Goal: Task Accomplishment & Management: Manage account settings

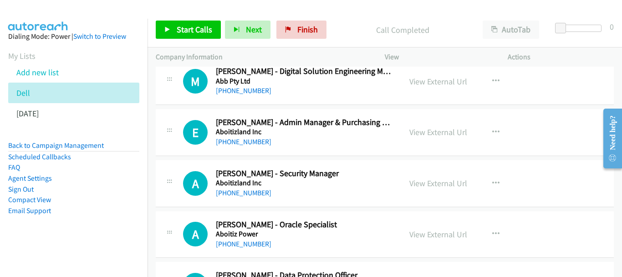
drag, startPoint x: 615, startPoint y: 91, endPoint x: 616, endPoint y: 64, distance: 26.5
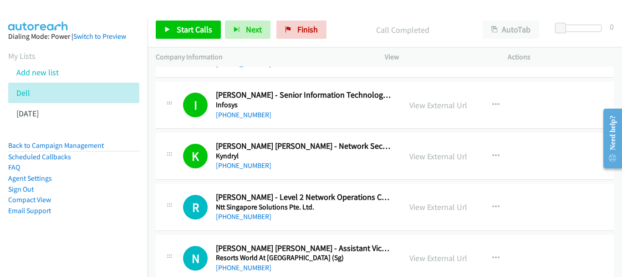
scroll to position [364, 0]
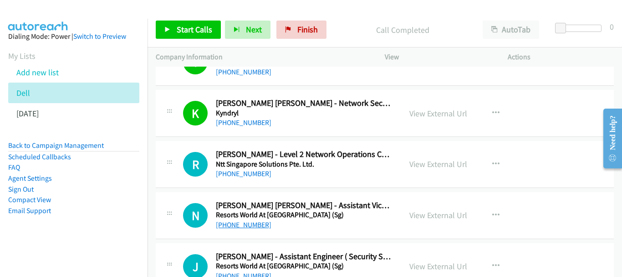
click at [250, 225] on link "+63 922 891 2199" at bounding box center [244, 224] width 56 height 9
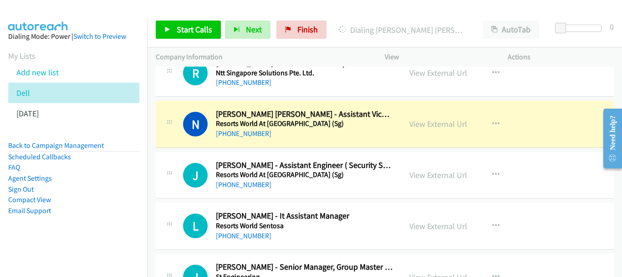
scroll to position [501, 0]
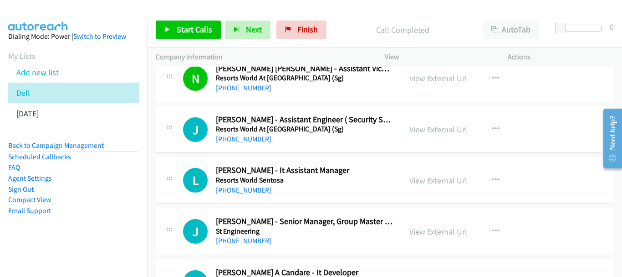
click at [227, 195] on div "L Callback Scheduled Lilet Francisco - It Assistant Manager Resorts World Sento…" at bounding box center [385, 180] width 458 height 47
click at [229, 188] on link "+63 915 871 4804" at bounding box center [244, 189] width 56 height 9
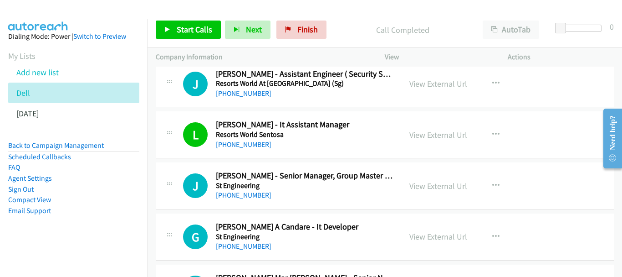
scroll to position [592, 0]
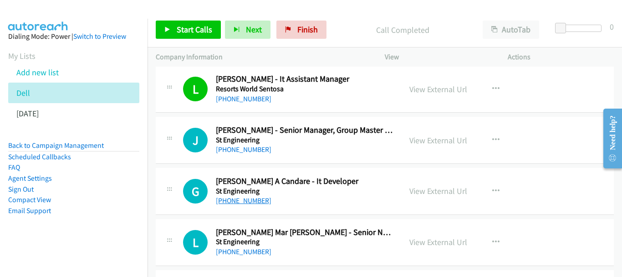
click at [223, 197] on link "+63 905 379 0331" at bounding box center [244, 200] width 56 height 9
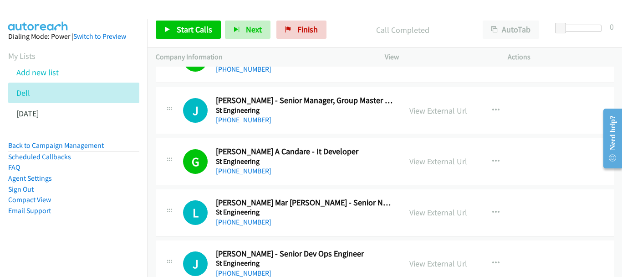
scroll to position [638, 0]
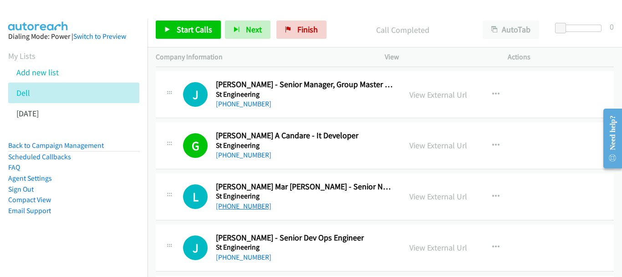
click at [240, 206] on link "+63 917 825 9037" at bounding box center [244, 205] width 56 height 9
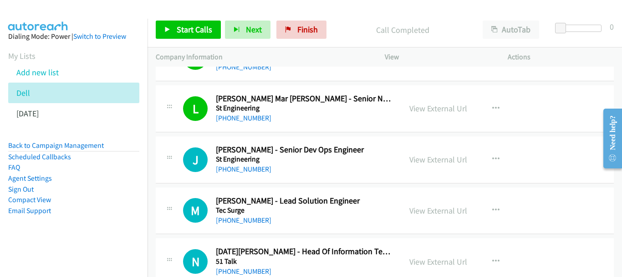
scroll to position [729, 0]
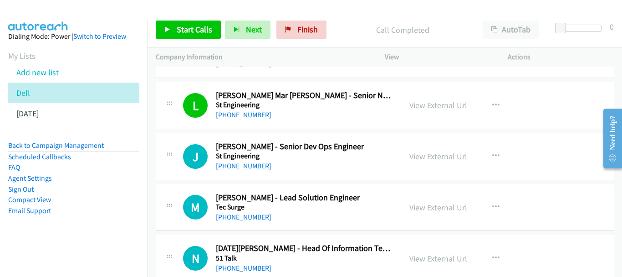
click at [254, 169] on link "+63 917 126 9432" at bounding box center [244, 165] width 56 height 9
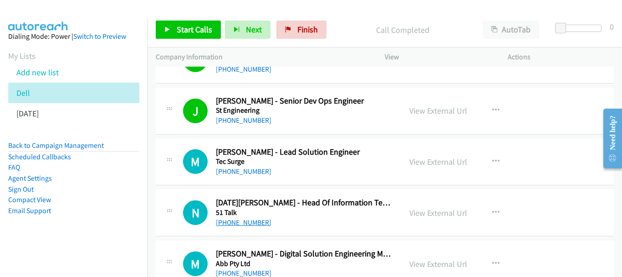
click at [246, 221] on link "+63 917 857 7168" at bounding box center [244, 222] width 56 height 9
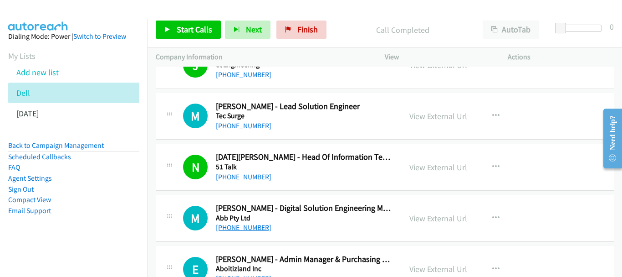
click at [240, 228] on link "+63 998 966 1047" at bounding box center [244, 227] width 56 height 9
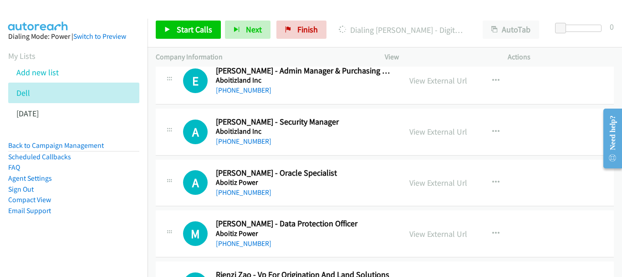
scroll to position [1048, 0]
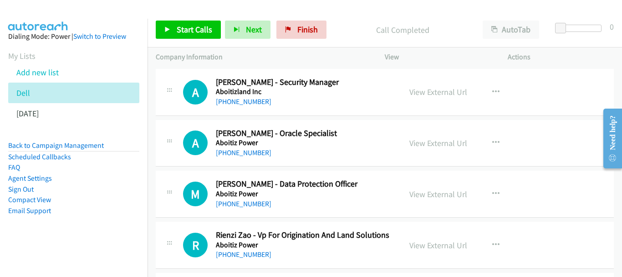
click at [236, 195] on h5 "Aboitiz Power" at bounding box center [304, 193] width 177 height 9
click at [237, 200] on link "+63 917 703 7243" at bounding box center [244, 203] width 56 height 9
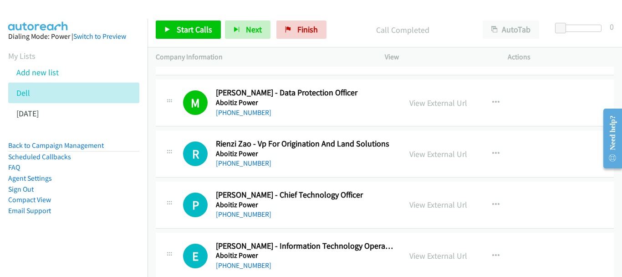
scroll to position [1184, 0]
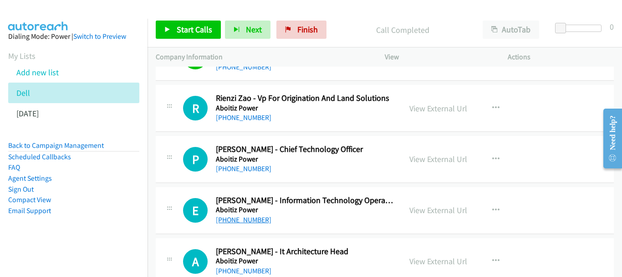
click at [259, 223] on link "+63 917 864 2586" at bounding box center [244, 219] width 56 height 9
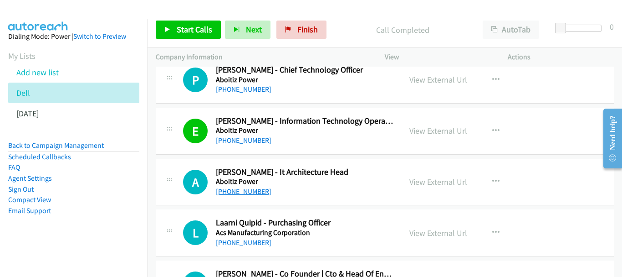
scroll to position [1275, 0]
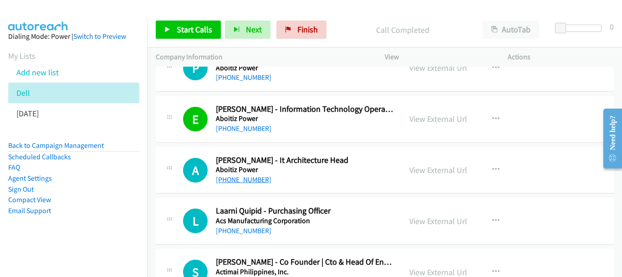
click at [254, 179] on link "+63 928 520 4671" at bounding box center [244, 179] width 56 height 9
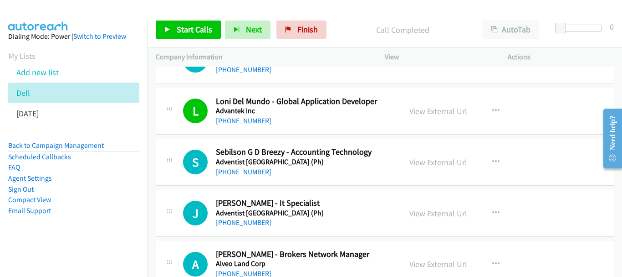
scroll to position [1685, 0]
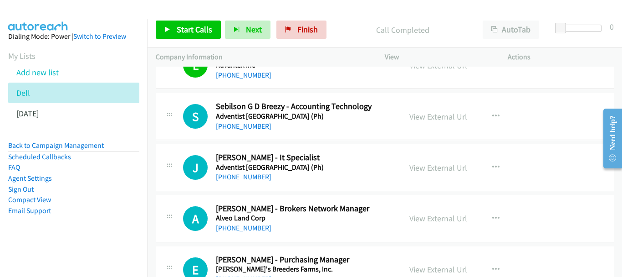
click at [257, 179] on link "+63 917 846 0548" at bounding box center [244, 176] width 56 height 9
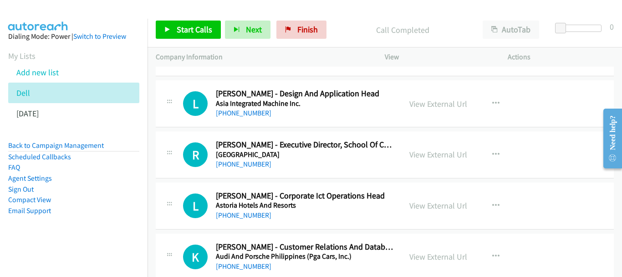
scroll to position [2004, 0]
click at [240, 211] on link "+63 916 581 7875" at bounding box center [244, 214] width 56 height 9
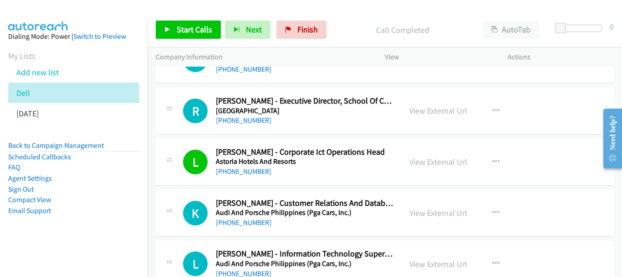
scroll to position [2095, 0]
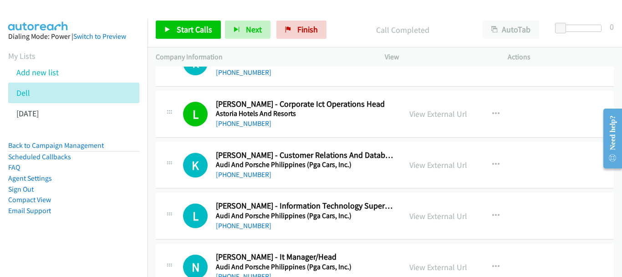
click at [266, 225] on div "+63 927 285 8958" at bounding box center [304, 225] width 177 height 11
click at [253, 225] on link "+63 927 285 8958" at bounding box center [244, 225] width 56 height 9
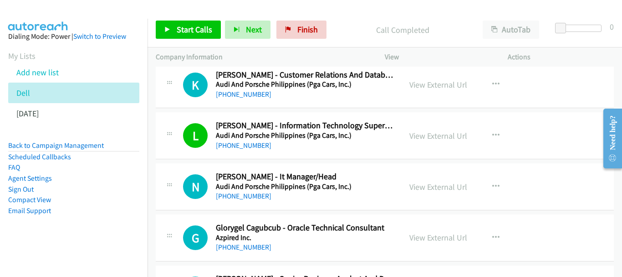
scroll to position [2187, 0]
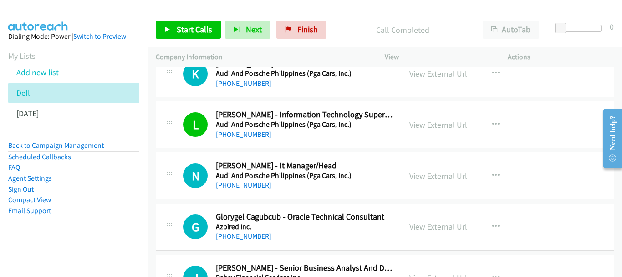
click at [250, 188] on link "+63 917 627 2231" at bounding box center [244, 184] width 56 height 9
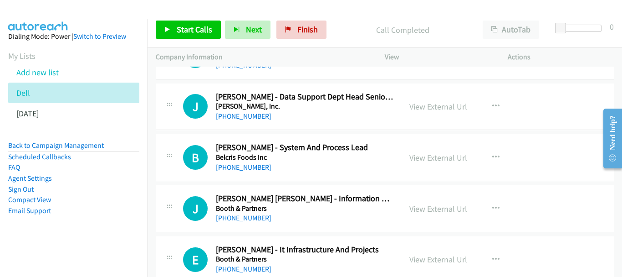
scroll to position [2460, 0]
click at [251, 221] on link "+63 917 627 6026" at bounding box center [244, 217] width 56 height 9
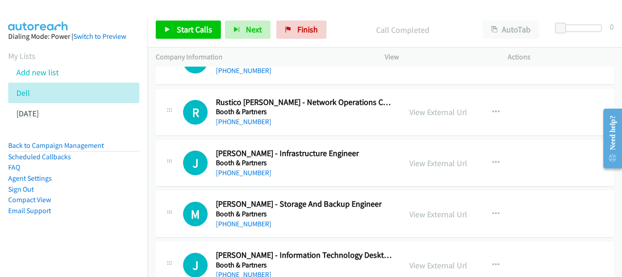
scroll to position [2642, 0]
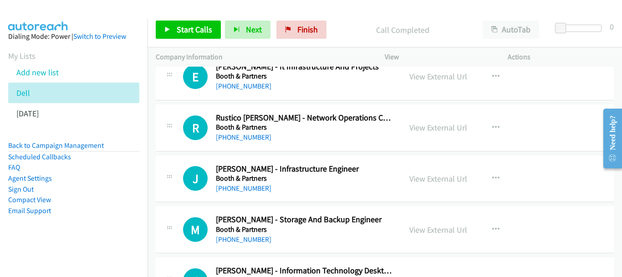
click at [437, 121] on div "View External Url" at bounding box center [439, 127] width 58 height 12
click at [437, 127] on link "View External Url" at bounding box center [439, 127] width 58 height 10
click at [243, 139] on link "+63 908 815 8329" at bounding box center [244, 137] width 56 height 9
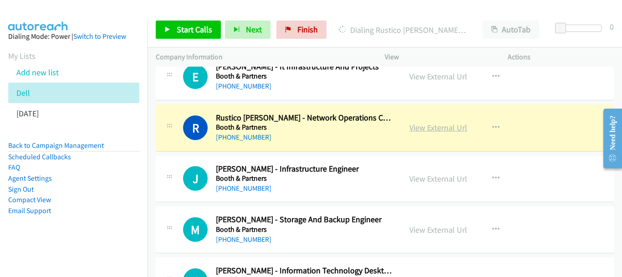
click at [446, 122] on link "View External Url" at bounding box center [439, 127] width 58 height 10
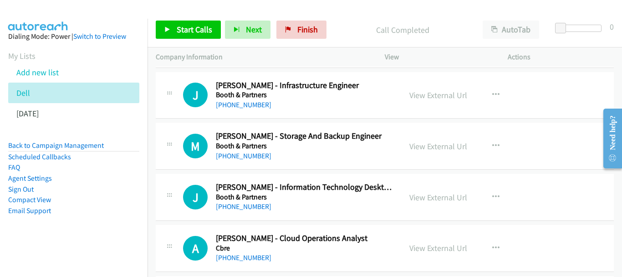
scroll to position [2733, 0]
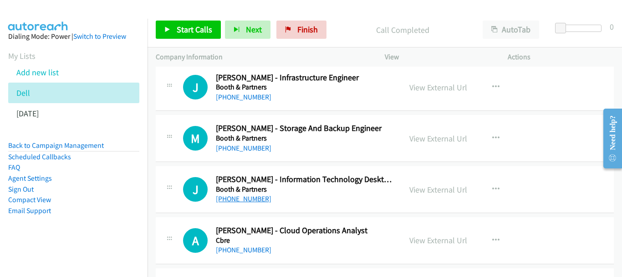
click at [254, 198] on link "+63 977 295 5073" at bounding box center [244, 198] width 56 height 9
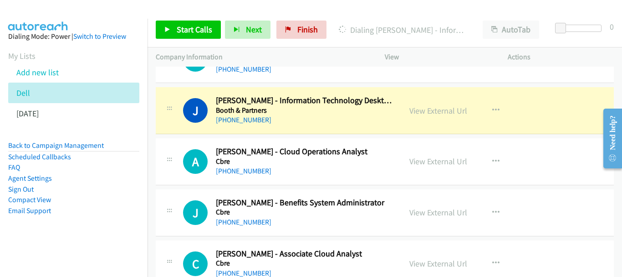
scroll to position [2824, 0]
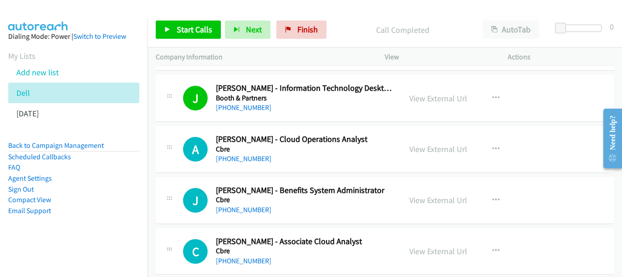
click at [244, 151] on h5 "Cbre" at bounding box center [304, 148] width 177 height 9
click at [244, 159] on link "+63 947 980 8709" at bounding box center [244, 158] width 56 height 9
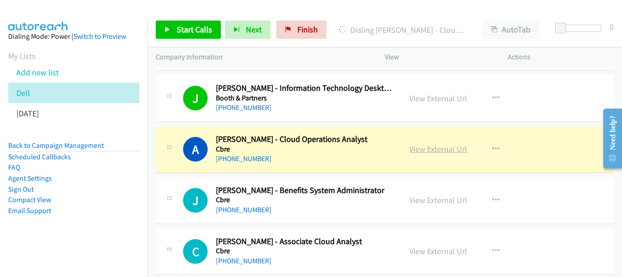
click at [445, 147] on link "View External Url" at bounding box center [439, 148] width 58 height 10
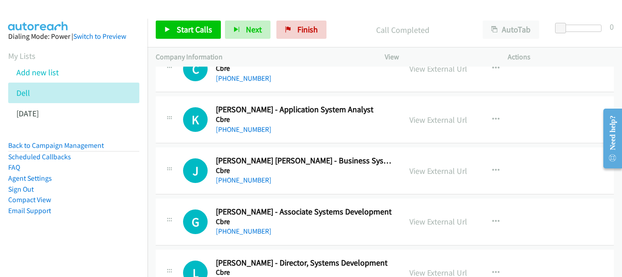
scroll to position [3189, 0]
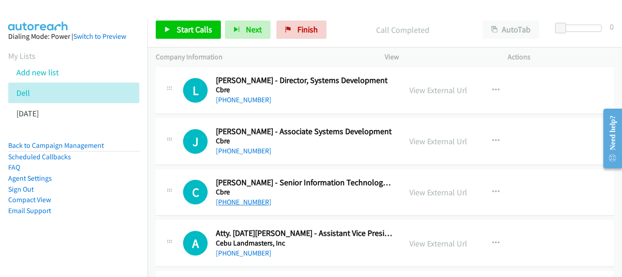
click at [255, 199] on link "+63 918 936 8952" at bounding box center [244, 201] width 56 height 9
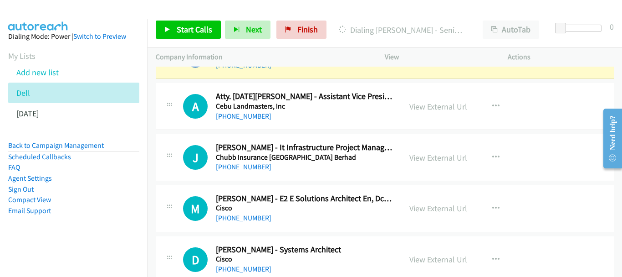
scroll to position [3280, 0]
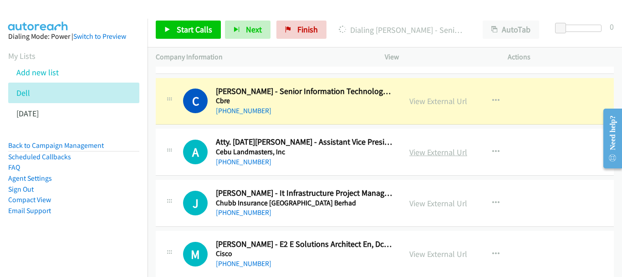
click at [444, 154] on link "View External Url" at bounding box center [439, 152] width 58 height 10
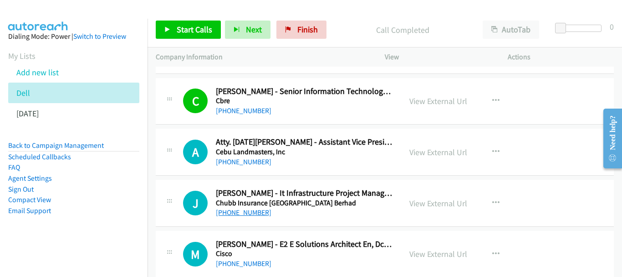
click at [251, 213] on link "+63 925 555 8976" at bounding box center [244, 212] width 56 height 9
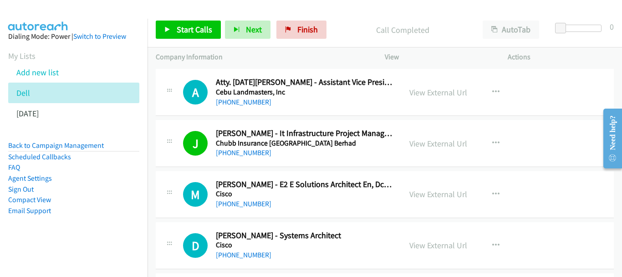
scroll to position [3371, 0]
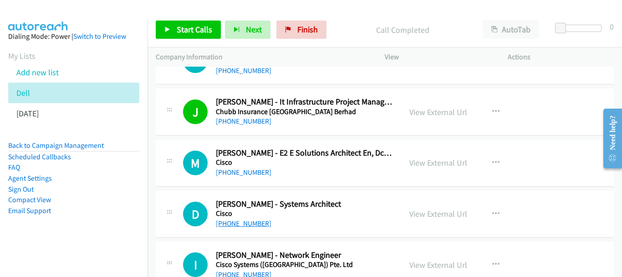
click at [256, 225] on link "+63 917 863 6389" at bounding box center [244, 223] width 56 height 9
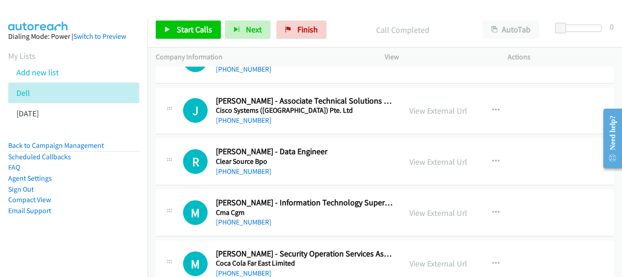
scroll to position [4100, 0]
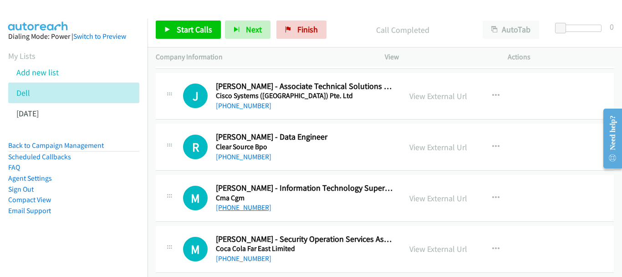
click at [263, 207] on link "+63 998 990 6240" at bounding box center [244, 207] width 56 height 9
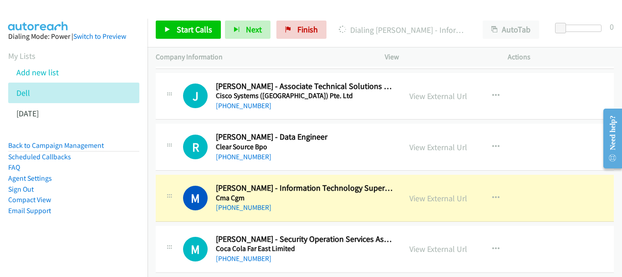
scroll to position [4145, 0]
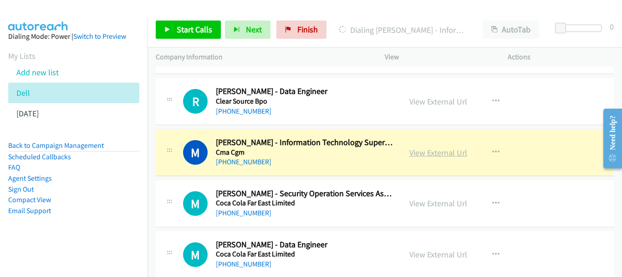
click at [459, 153] on link "View External Url" at bounding box center [439, 152] width 58 height 10
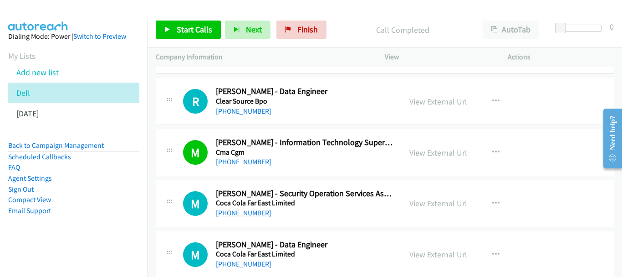
click at [241, 214] on link "+63 927 982 2097" at bounding box center [244, 212] width 56 height 9
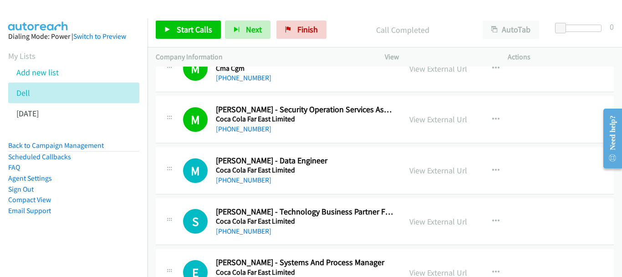
scroll to position [4236, 0]
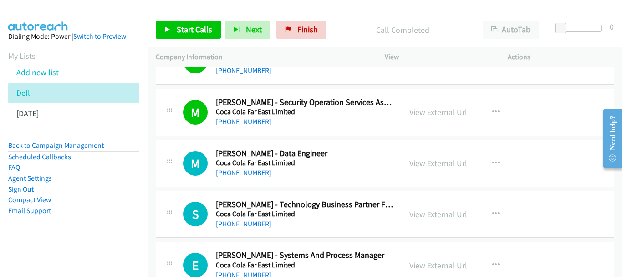
click at [219, 174] on link "+63 917 804 1913" at bounding box center [244, 172] width 56 height 9
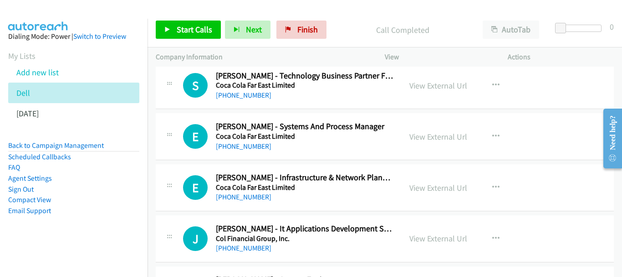
scroll to position [4373, 0]
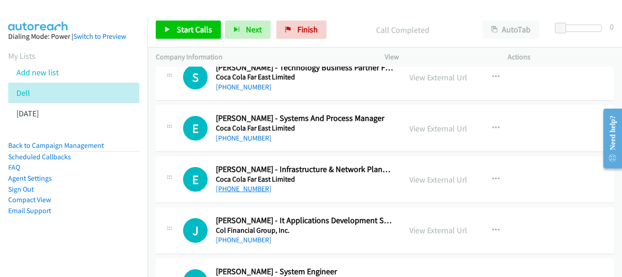
click at [259, 193] on link "+63 917 143 9491" at bounding box center [244, 188] width 56 height 9
click at [246, 241] on link "+63 915 926 5294" at bounding box center [244, 239] width 56 height 9
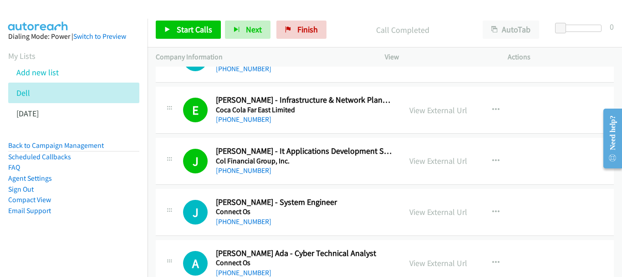
scroll to position [4464, 0]
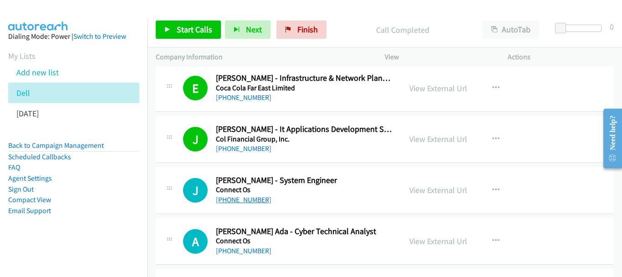
click at [250, 196] on link "+63 917 824 5178" at bounding box center [244, 199] width 56 height 9
click at [258, 202] on link "+63 917 824 5178" at bounding box center [244, 199] width 56 height 9
click at [256, 242] on h5 "Connect Os" at bounding box center [304, 240] width 177 height 9
click at [256, 250] on link "+63 916 315 8268" at bounding box center [244, 250] width 56 height 9
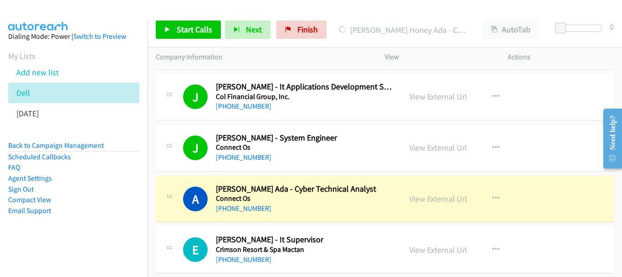
scroll to position [4555, 0]
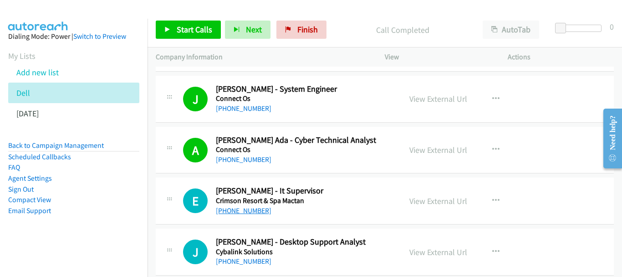
click at [252, 208] on link "+63 917 314 4110" at bounding box center [244, 210] width 56 height 9
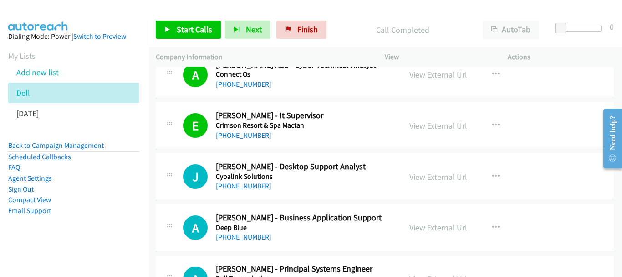
scroll to position [4646, 0]
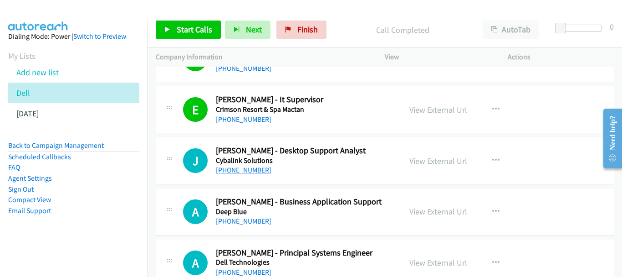
click at [252, 169] on link "+63 995 617 0271" at bounding box center [244, 169] width 56 height 9
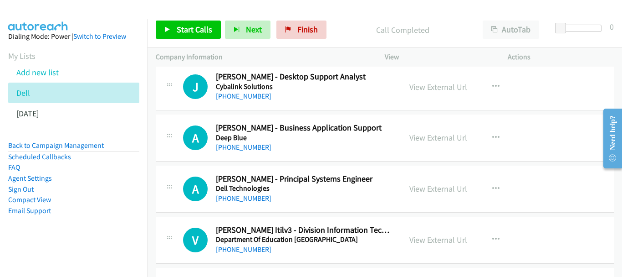
scroll to position [4783, 0]
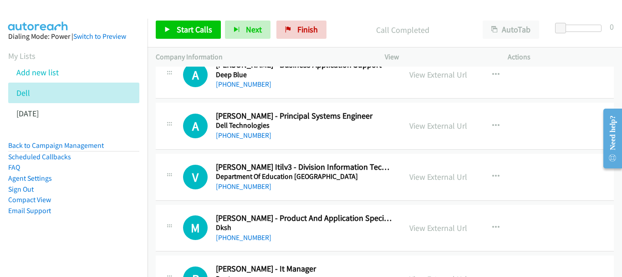
click at [242, 194] on div "V Callback Scheduled Vincent Marc Palomares Itilv3 - Division Information Techn…" at bounding box center [385, 177] width 458 height 47
click at [242, 187] on link "+63 956 556 5150" at bounding box center [244, 186] width 56 height 9
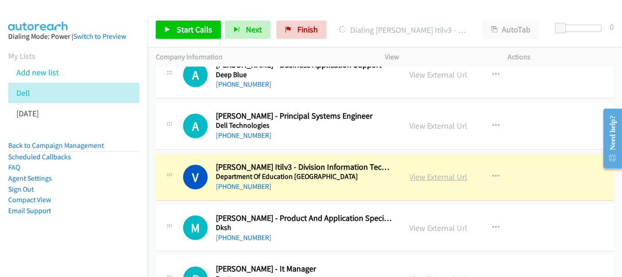
click at [450, 175] on link "View External Url" at bounding box center [439, 176] width 58 height 10
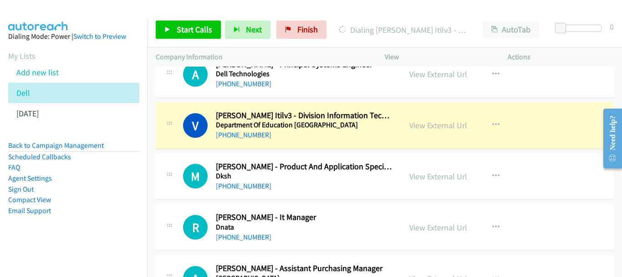
scroll to position [4874, 0]
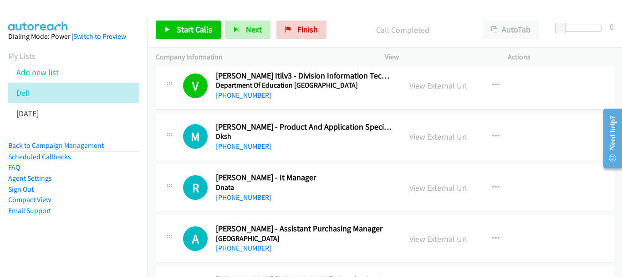
click at [256, 202] on div "+63 917 620 1470" at bounding box center [304, 197] width 177 height 11
click at [256, 196] on link "+63 917 620 1470" at bounding box center [244, 197] width 56 height 9
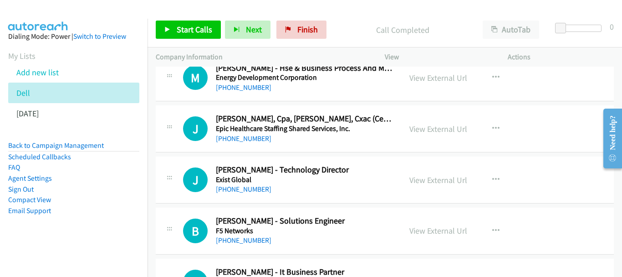
scroll to position [5193, 0]
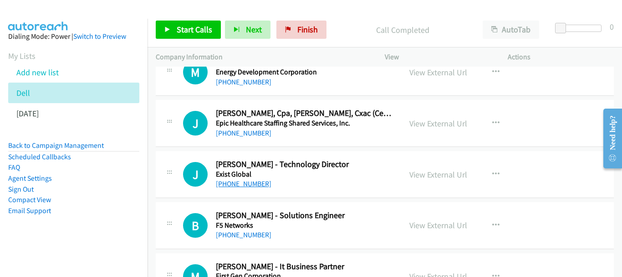
click at [257, 186] on link "+63 922 884 8530" at bounding box center [244, 183] width 56 height 9
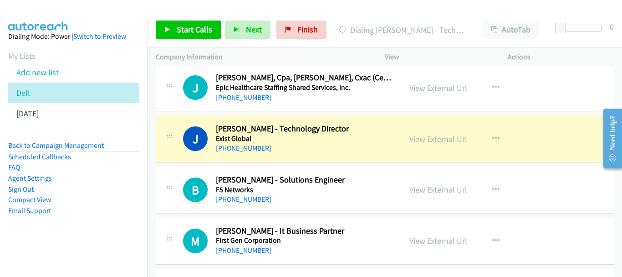
scroll to position [5239, 0]
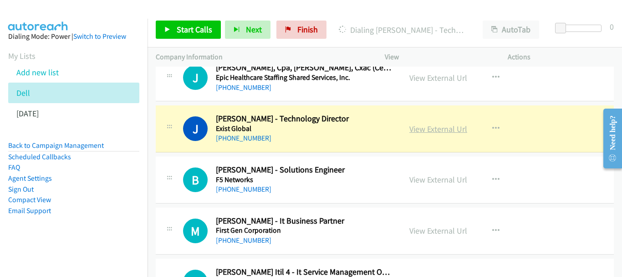
click at [425, 128] on link "View External Url" at bounding box center [439, 128] width 58 height 10
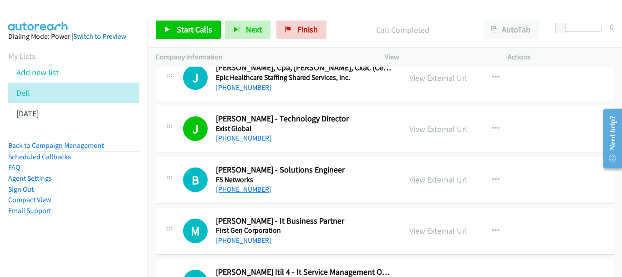
click at [249, 191] on link "+63 917 796 1569" at bounding box center [244, 188] width 56 height 9
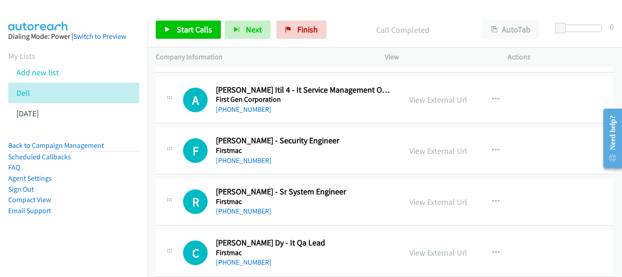
scroll to position [5421, 0]
click at [247, 161] on link "+63 995 518 1127" at bounding box center [244, 159] width 56 height 9
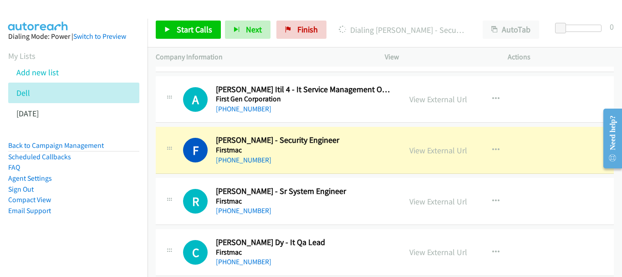
scroll to position [5466, 0]
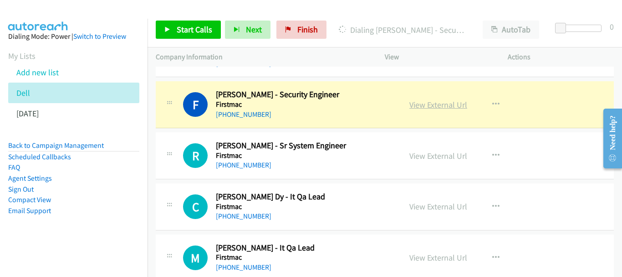
click at [445, 107] on link "View External Url" at bounding box center [439, 104] width 58 height 10
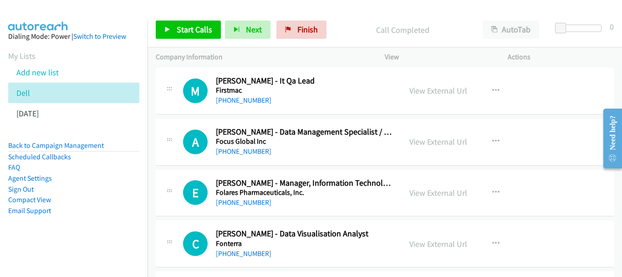
scroll to position [5649, 0]
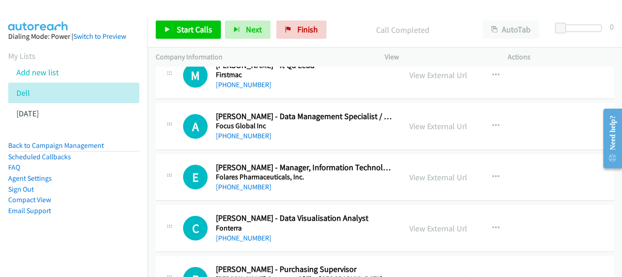
click at [246, 192] on div "+63 961 136 1661" at bounding box center [304, 186] width 177 height 11
click at [246, 190] on link "+63 961 136 1661" at bounding box center [244, 186] width 56 height 9
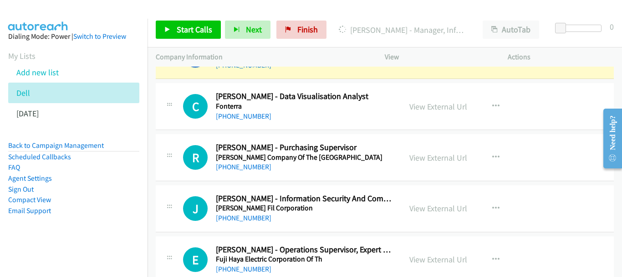
scroll to position [5785, 0]
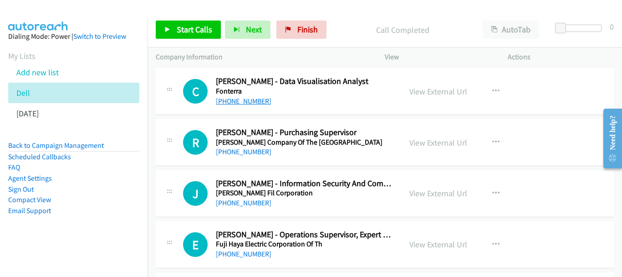
click at [255, 102] on link "+63 998 865 1237" at bounding box center [244, 101] width 56 height 9
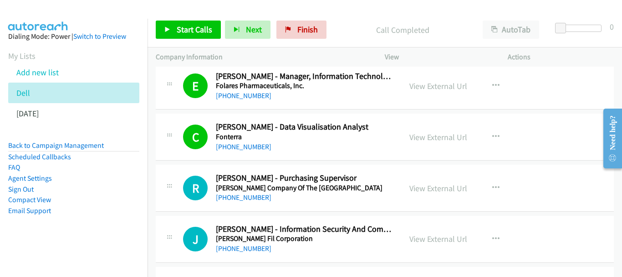
scroll to position [5831, 0]
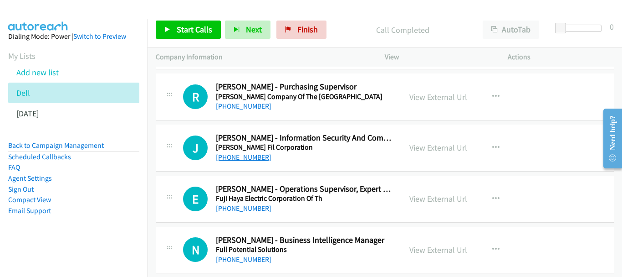
click at [258, 158] on link "+63 929 962 8424" at bounding box center [244, 157] width 56 height 9
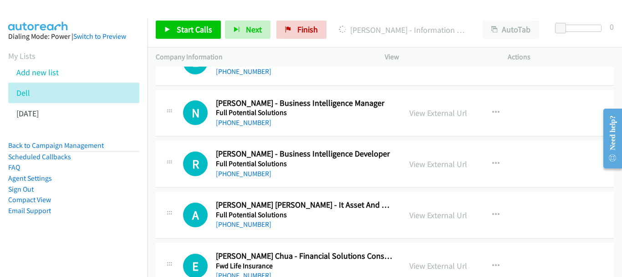
scroll to position [6013, 0]
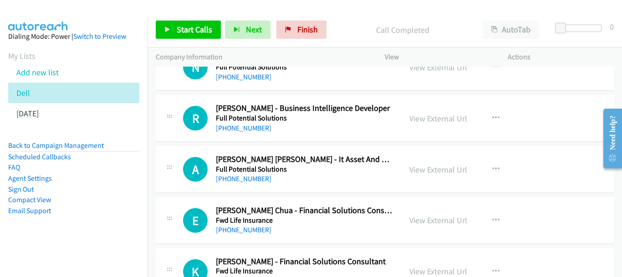
click at [239, 183] on div "+63 917 806 8943" at bounding box center [304, 178] width 177 height 11
click at [242, 178] on link "+63 917 806 8943" at bounding box center [244, 178] width 56 height 9
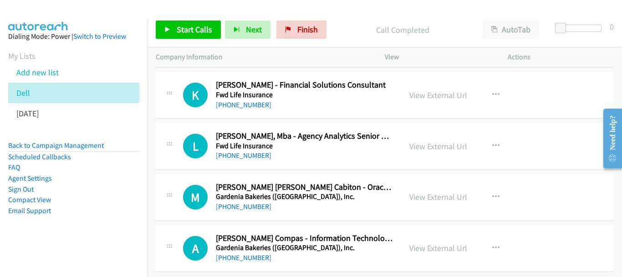
scroll to position [6651, 0]
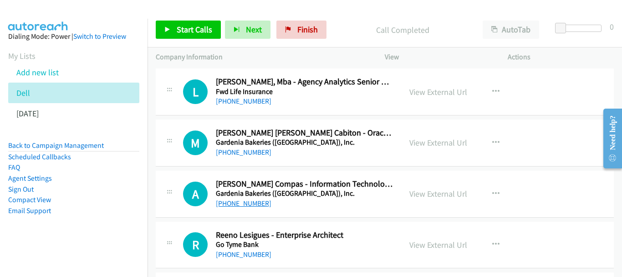
click at [249, 204] on link "+63 977 801 6470" at bounding box center [244, 203] width 56 height 9
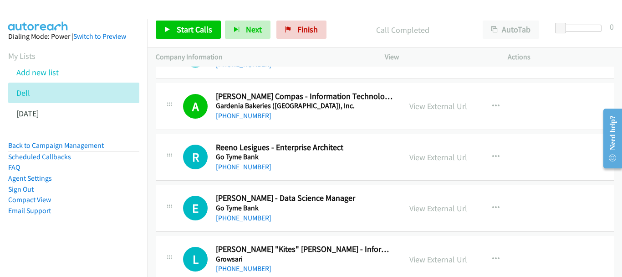
scroll to position [6742, 0]
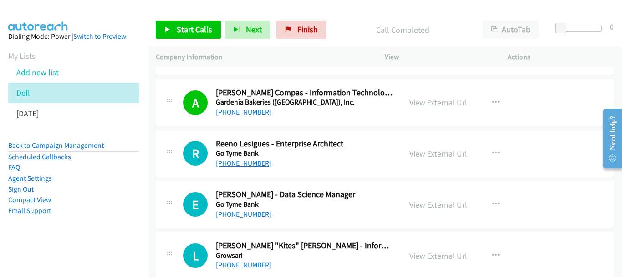
click at [250, 161] on link "+63 926 129 2400" at bounding box center [244, 163] width 56 height 9
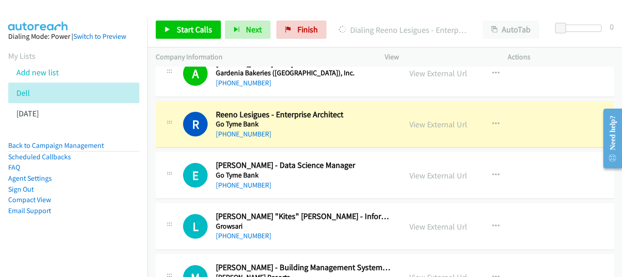
scroll to position [6787, 0]
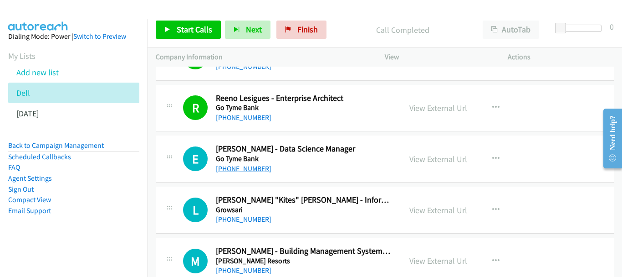
click at [238, 171] on link "+63 917 812 7934" at bounding box center [244, 168] width 56 height 9
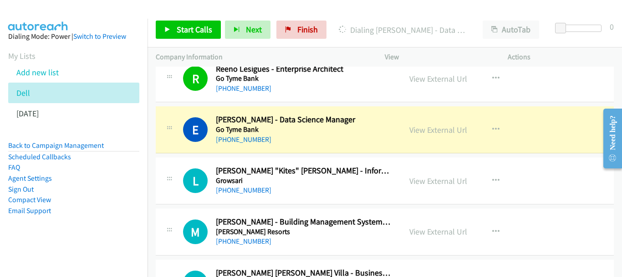
scroll to position [6833, 0]
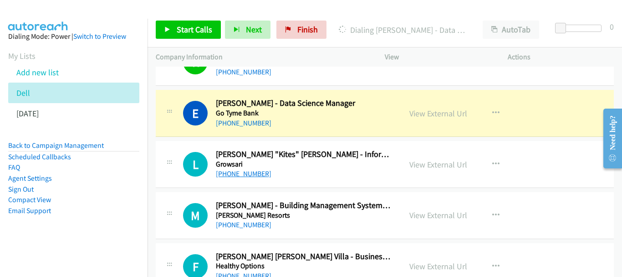
click at [240, 174] on link "+63 919 056 4444" at bounding box center [244, 173] width 56 height 9
click at [266, 172] on link "+63 919 056 4444" at bounding box center [244, 173] width 56 height 9
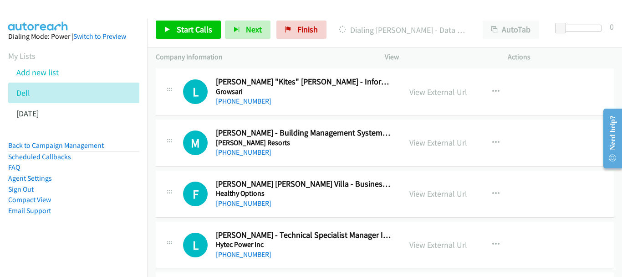
scroll to position [6924, 0]
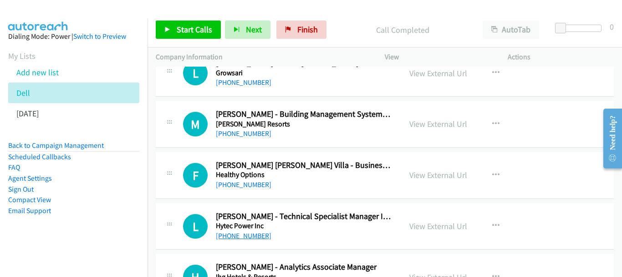
click at [257, 231] on link "+63 917 531 1610" at bounding box center [244, 235] width 56 height 9
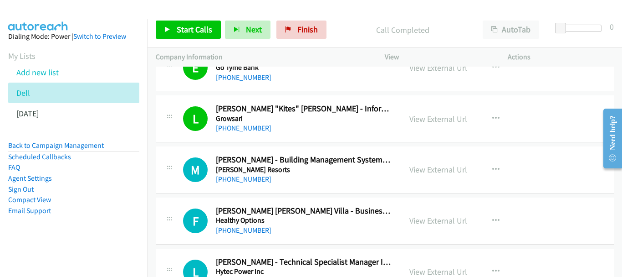
scroll to position [6970, 0]
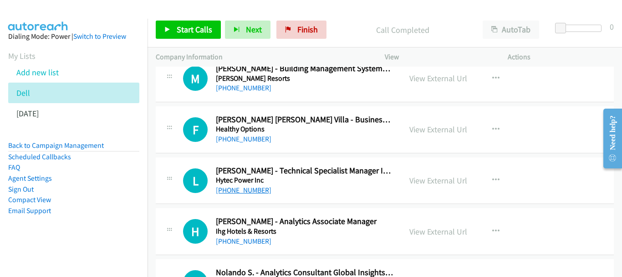
click at [255, 190] on link "+63 917 531 1610" at bounding box center [244, 189] width 56 height 9
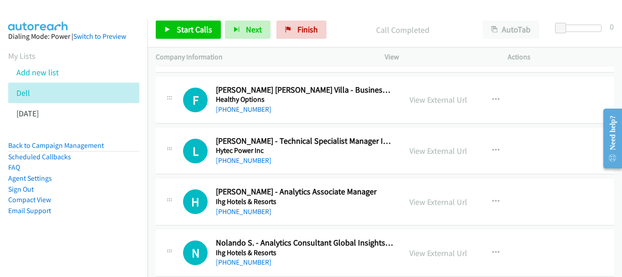
scroll to position [7015, 0]
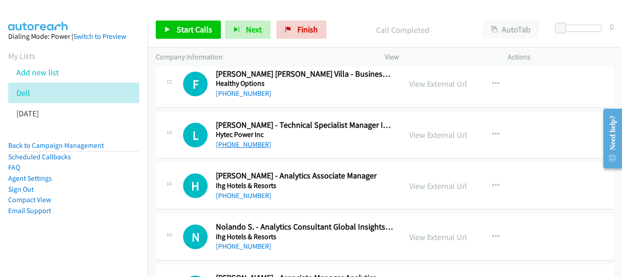
click at [251, 144] on link "+63 917 531 1610" at bounding box center [244, 144] width 56 height 9
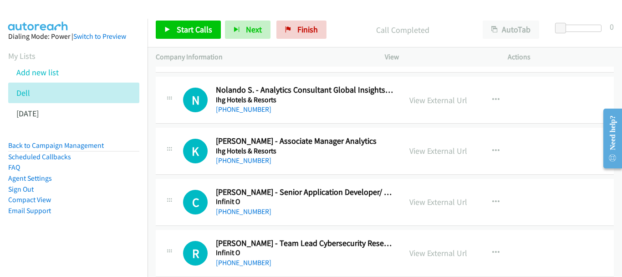
scroll to position [7197, 0]
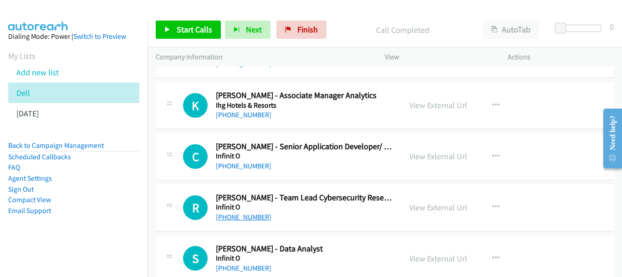
click at [246, 217] on link "+63 906 975 8072" at bounding box center [244, 216] width 56 height 9
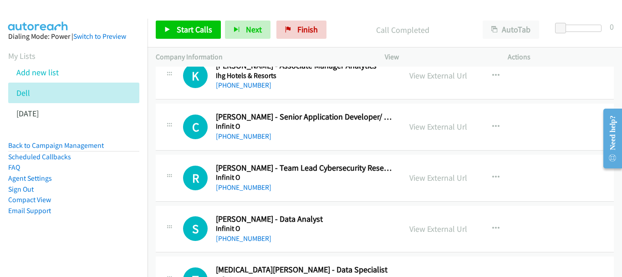
scroll to position [7243, 0]
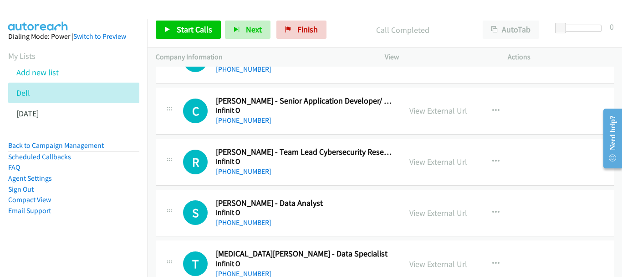
click at [266, 220] on div "+63 975 630 3598" at bounding box center [304, 222] width 177 height 11
click at [258, 223] on link "+63 975 630 3598" at bounding box center [244, 222] width 56 height 9
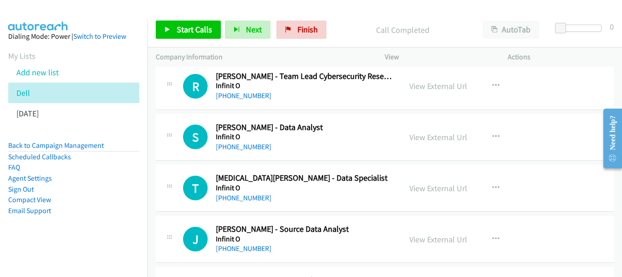
scroll to position [7334, 0]
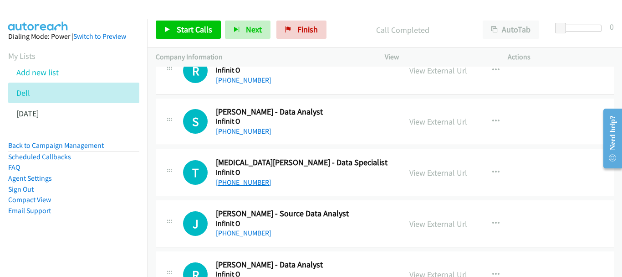
click at [243, 185] on link "+63 919 072 2238" at bounding box center [244, 182] width 56 height 9
click at [263, 229] on link "+63 998 951 1580" at bounding box center [244, 232] width 56 height 9
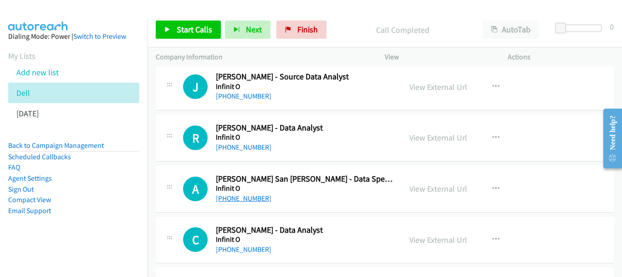
click at [252, 200] on link "+63 995 854 6479" at bounding box center [244, 198] width 56 height 9
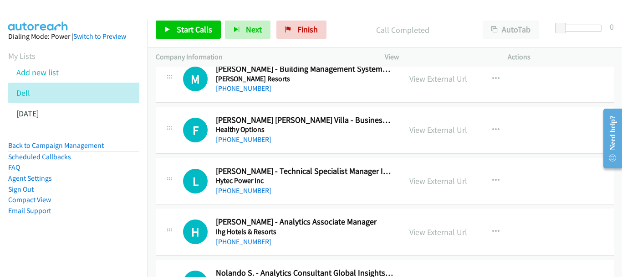
scroll to position [6970, 0]
click at [236, 192] on link "+63 917 531 1610" at bounding box center [244, 189] width 56 height 9
click at [246, 190] on link "+63 917 531 1610" at bounding box center [244, 189] width 56 height 9
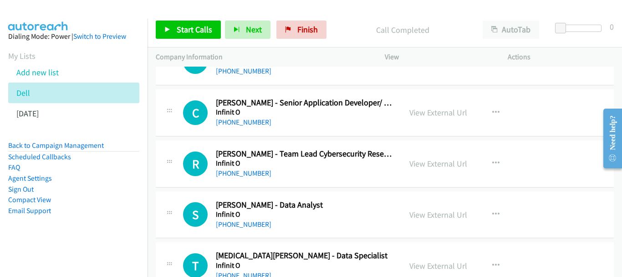
scroll to position [7243, 0]
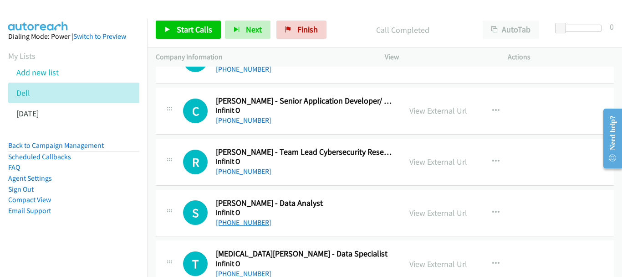
click at [258, 225] on link "+63 975 630 3598" at bounding box center [244, 222] width 56 height 9
click at [254, 220] on link "+63 975 630 3598" at bounding box center [244, 222] width 56 height 9
click at [248, 225] on link "+63 975 630 3598" at bounding box center [244, 222] width 56 height 9
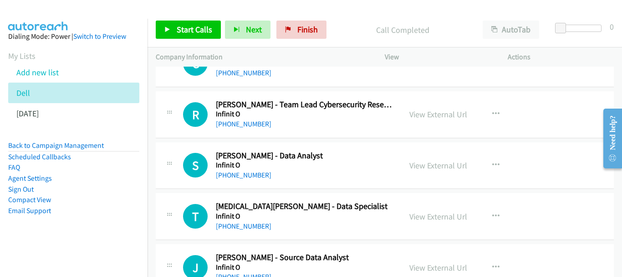
scroll to position [7334, 0]
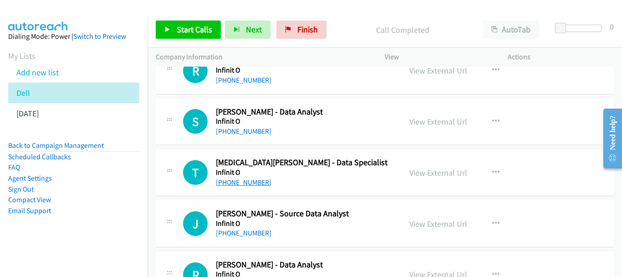
click at [251, 180] on link "+63 919 072 2238" at bounding box center [244, 182] width 56 height 9
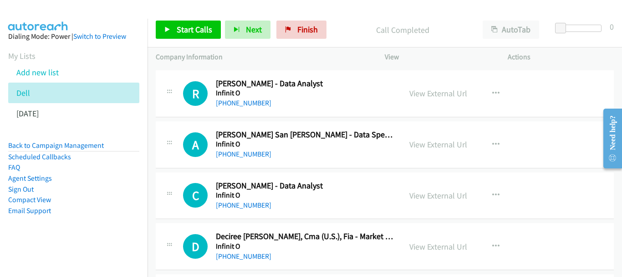
scroll to position [7516, 0]
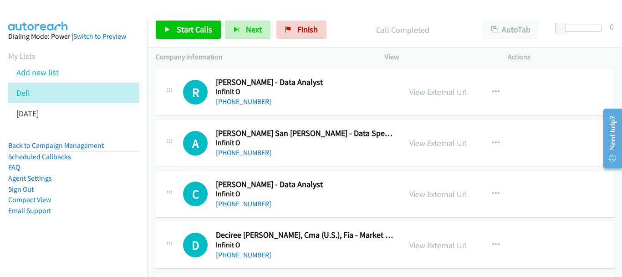
click at [259, 203] on link "+63 926 084 2652" at bounding box center [244, 203] width 56 height 9
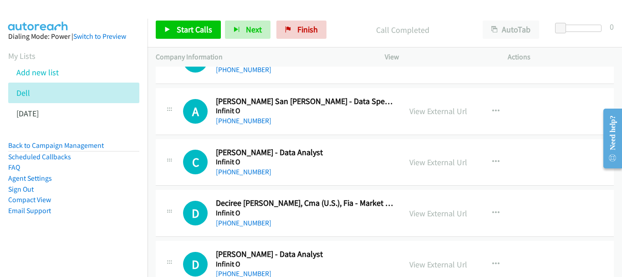
scroll to position [7607, 0]
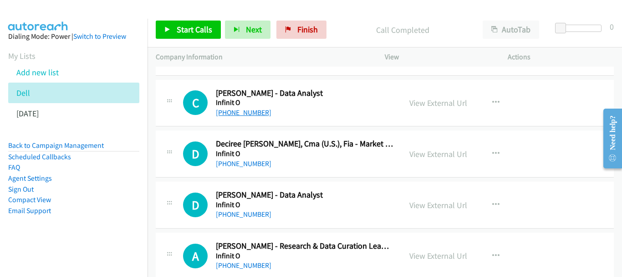
click at [266, 111] on link "+63 926 084 2652" at bounding box center [244, 112] width 56 height 9
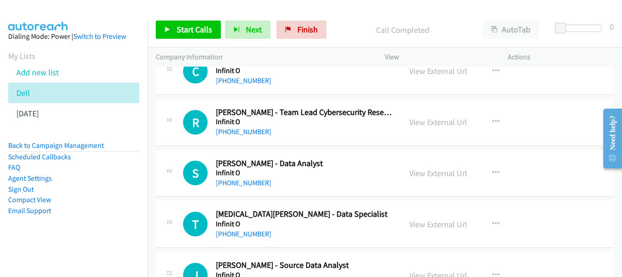
scroll to position [7197, 0]
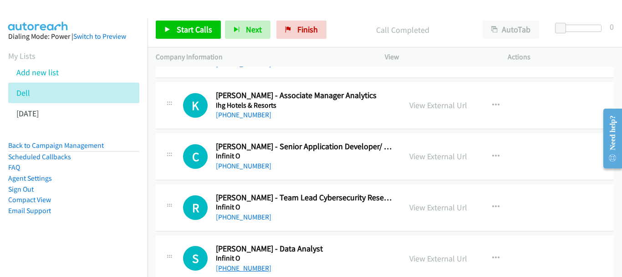
click at [235, 269] on link "+63 975 630 3598" at bounding box center [244, 267] width 56 height 9
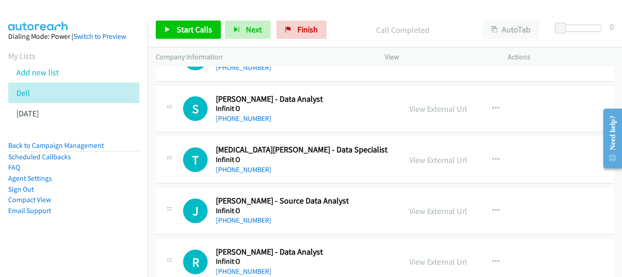
scroll to position [7380, 0]
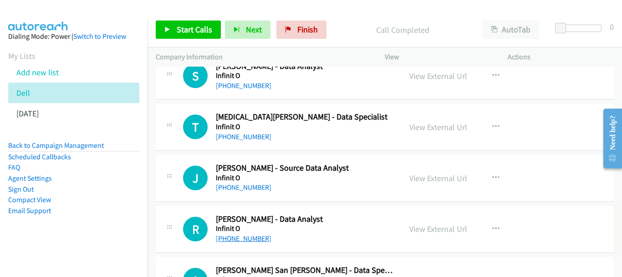
click at [243, 237] on link "+63 916 541 9718" at bounding box center [244, 238] width 56 height 9
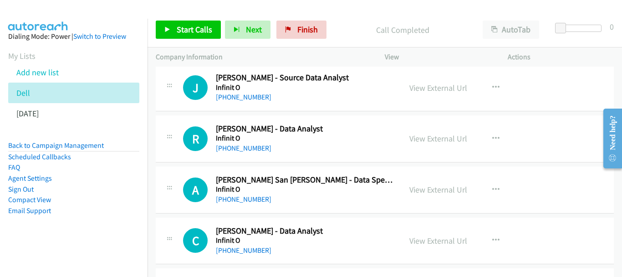
scroll to position [7471, 0]
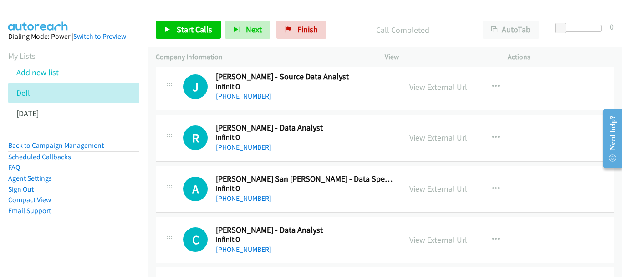
click at [247, 193] on div "+63 995 854 6479" at bounding box center [304, 198] width 177 height 11
click at [247, 195] on link "+63 995 854 6479" at bounding box center [244, 198] width 56 height 9
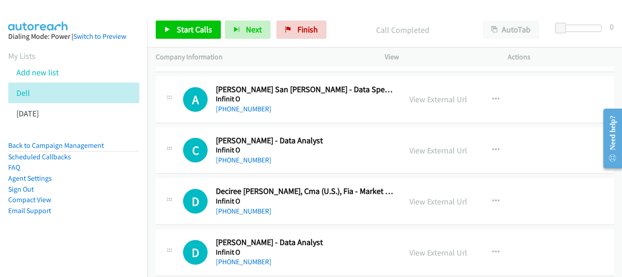
scroll to position [7562, 0]
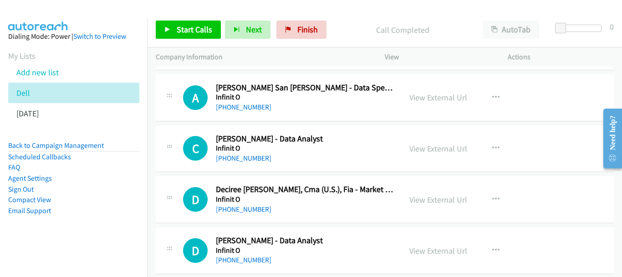
click at [243, 153] on div "+63 926 084 2652" at bounding box center [304, 158] width 177 height 11
click at [243, 156] on link "+63 926 084 2652" at bounding box center [244, 158] width 56 height 9
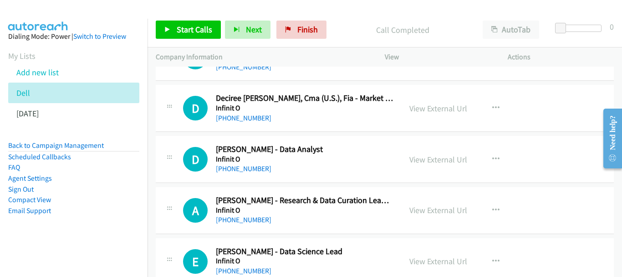
scroll to position [7744, 0]
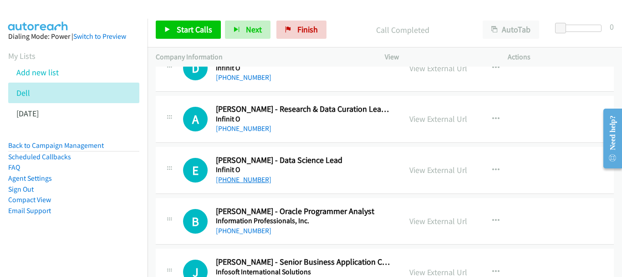
click at [259, 179] on link "+63 927 153 0589" at bounding box center [244, 179] width 56 height 9
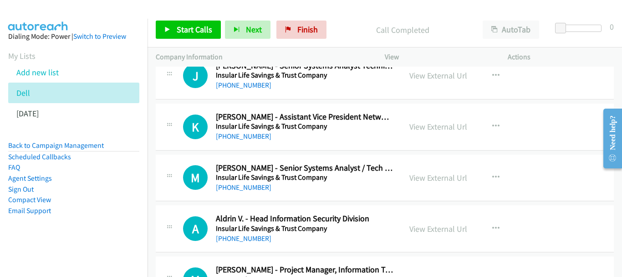
scroll to position [8108, 0]
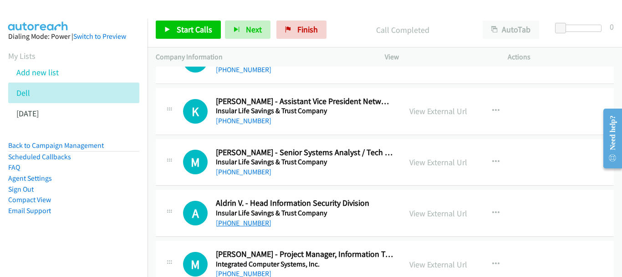
click at [248, 220] on link "+63 917 508 1681" at bounding box center [244, 222] width 56 height 9
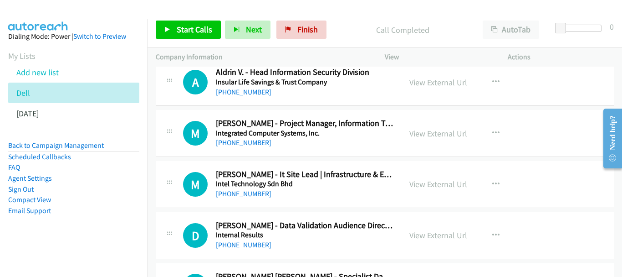
scroll to position [8245, 0]
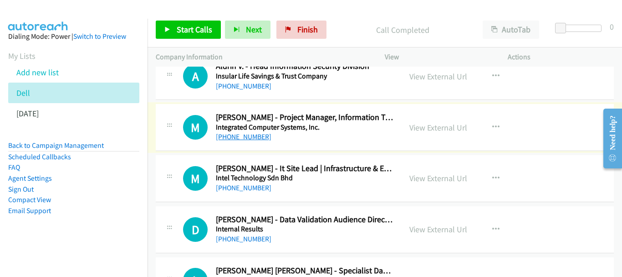
click at [241, 137] on link "+63 977 470 9240" at bounding box center [244, 136] width 56 height 9
click at [260, 182] on div "+63 977 461 6676" at bounding box center [304, 187] width 177 height 11
click at [259, 187] on link "+63 977 461 6676" at bounding box center [244, 187] width 56 height 9
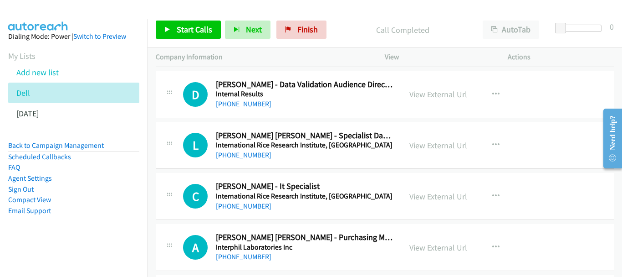
scroll to position [8382, 0]
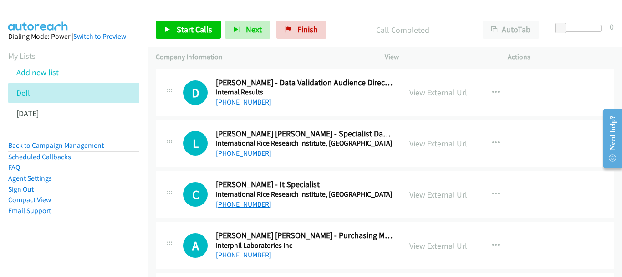
click at [244, 205] on link "+63 917 564 8482" at bounding box center [244, 204] width 56 height 9
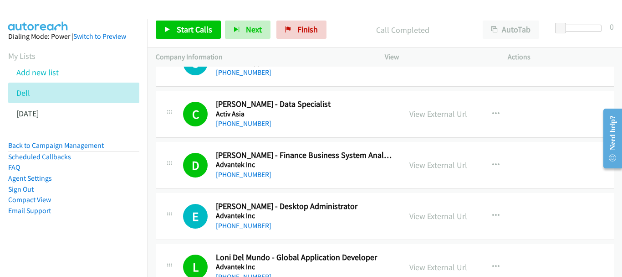
scroll to position [1765, 0]
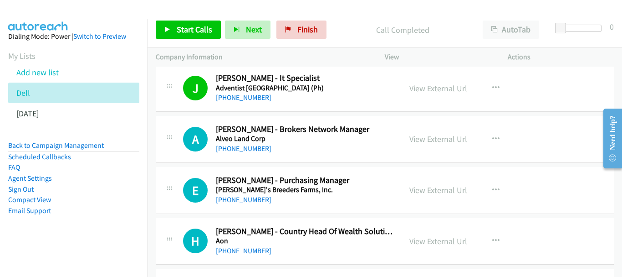
drag, startPoint x: 620, startPoint y: 84, endPoint x: 25, endPoint y: 3, distance: 600.0
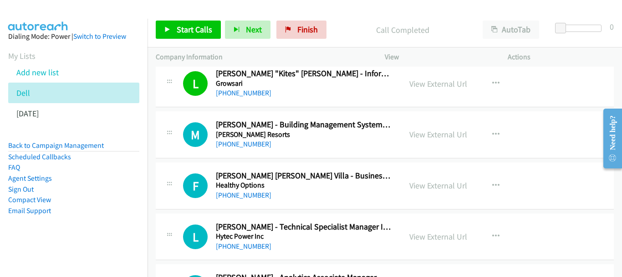
scroll to position [6912, 0]
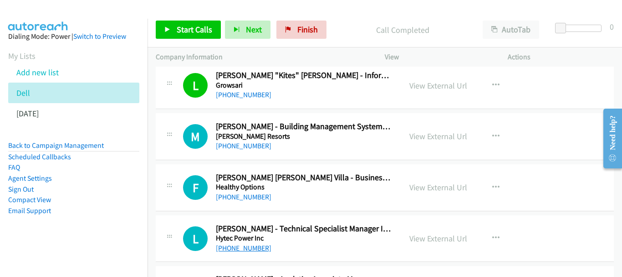
click at [234, 246] on link "+63 917 531 1610" at bounding box center [244, 247] width 56 height 9
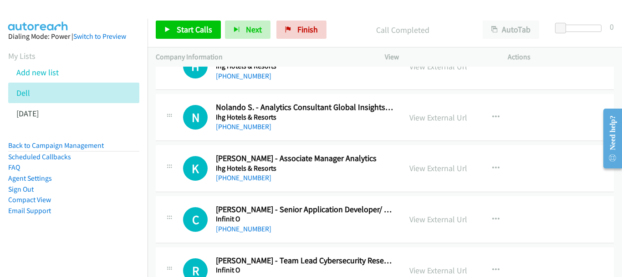
scroll to position [7185, 0]
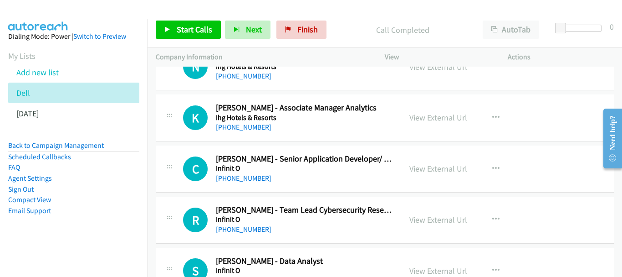
click at [268, 228] on div "+63 906 975 8072" at bounding box center [304, 229] width 177 height 11
click at [261, 230] on link "+63 906 975 8072" at bounding box center [244, 229] width 56 height 9
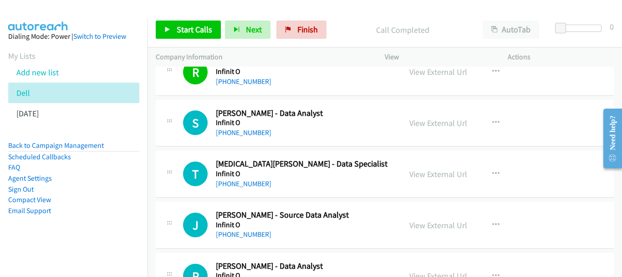
scroll to position [7349, 0]
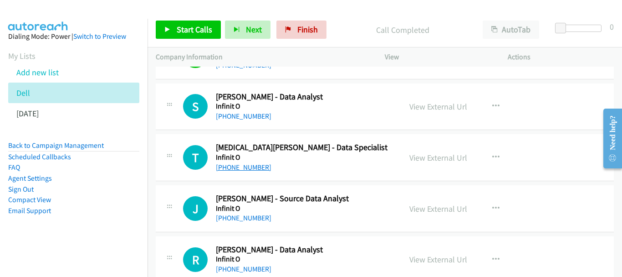
click at [246, 164] on link "+63 919 072 2238" at bounding box center [244, 167] width 56 height 9
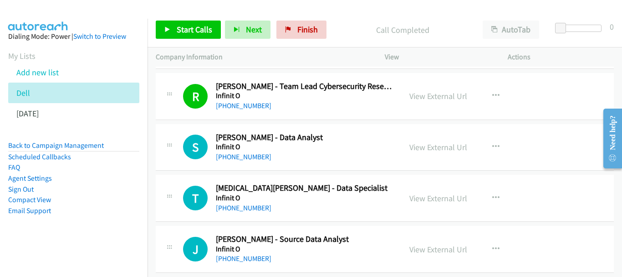
scroll to position [7258, 0]
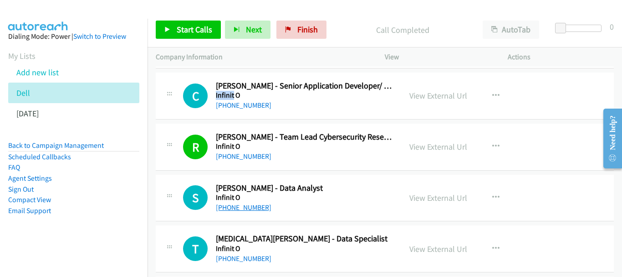
click at [249, 209] on link "+63 975 630 3598" at bounding box center [244, 207] width 56 height 9
click at [234, 205] on link "+63 975 630 3598" at bounding box center [244, 207] width 56 height 9
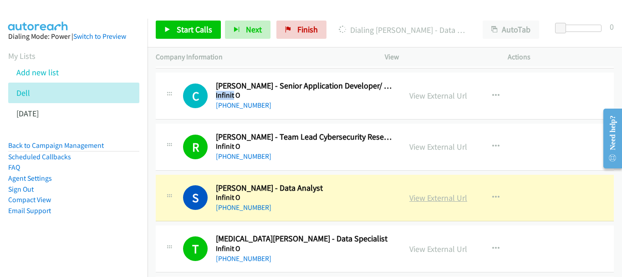
click at [443, 197] on link "View External Url" at bounding box center [439, 197] width 58 height 10
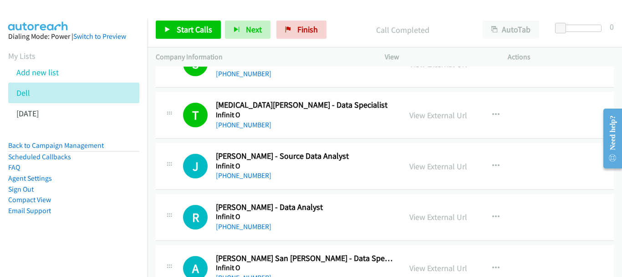
scroll to position [7395, 0]
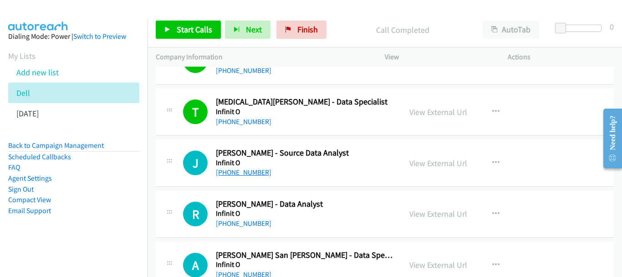
click at [239, 171] on link "+63 998 951 1580" at bounding box center [244, 172] width 56 height 9
click at [223, 222] on link "+63 916 541 9718" at bounding box center [244, 223] width 56 height 9
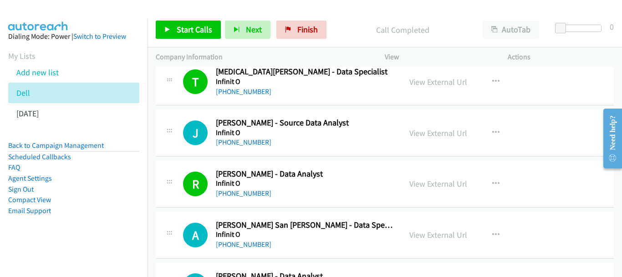
scroll to position [7486, 0]
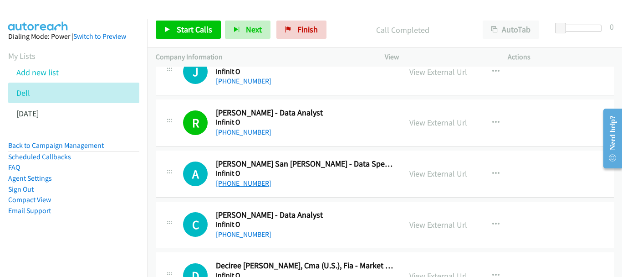
click at [256, 184] on link "+63 995 854 6479" at bounding box center [244, 183] width 56 height 9
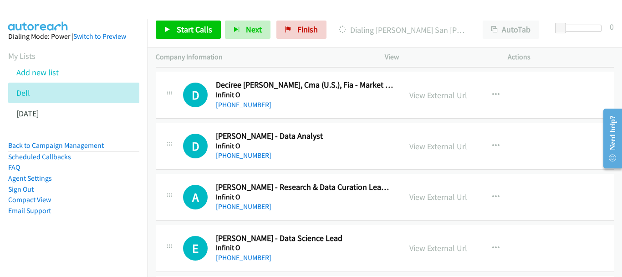
scroll to position [7714, 0]
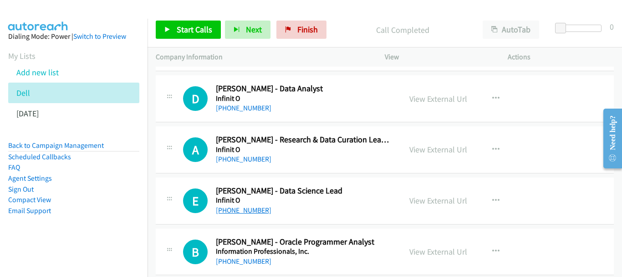
click at [232, 206] on link "+63 927 153 0589" at bounding box center [244, 209] width 56 height 9
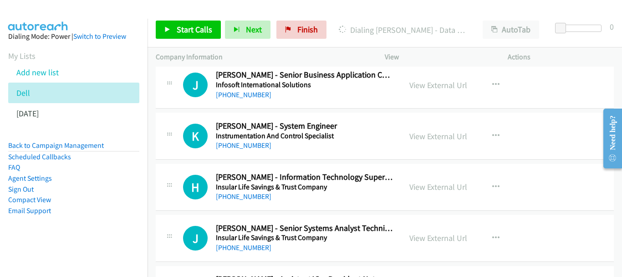
scroll to position [7941, 0]
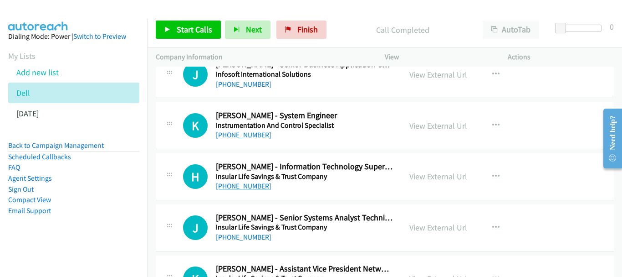
click at [245, 187] on link "+63 998 994 1421" at bounding box center [244, 185] width 56 height 9
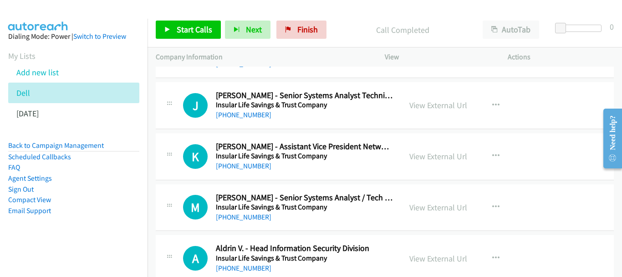
scroll to position [8078, 0]
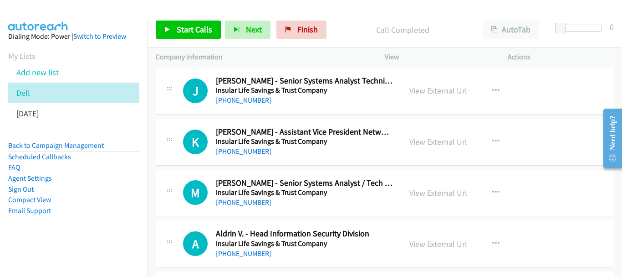
click at [246, 207] on div "+63 908 400 0000" at bounding box center [304, 202] width 177 height 11
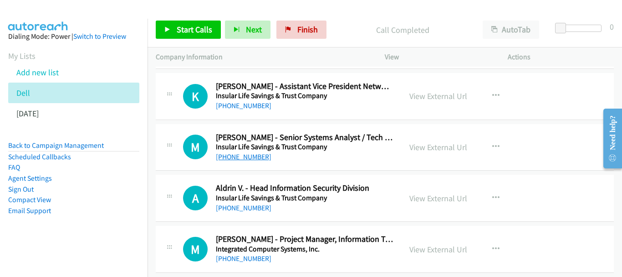
click at [246, 205] on link "+63 917 508 1681" at bounding box center [244, 207] width 56 height 9
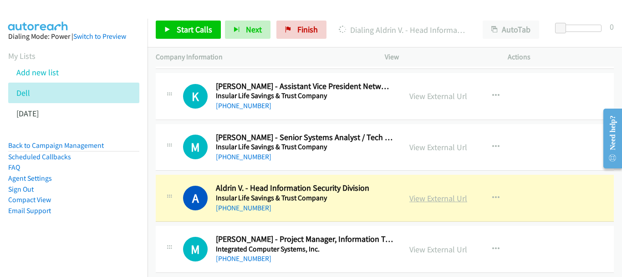
click at [437, 199] on link "View External Url" at bounding box center [439, 198] width 58 height 10
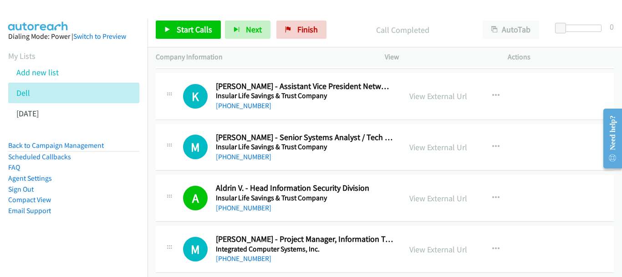
scroll to position [8169, 0]
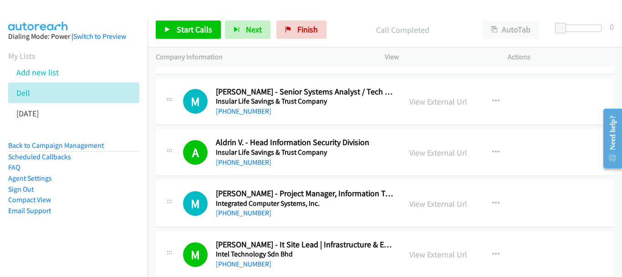
click at [248, 219] on div "M Callback Scheduled Mark Fulgencio - Project Manager, Information Technology I…" at bounding box center [385, 203] width 458 height 47
click at [248, 211] on link "+63 977 470 9240" at bounding box center [244, 212] width 56 height 9
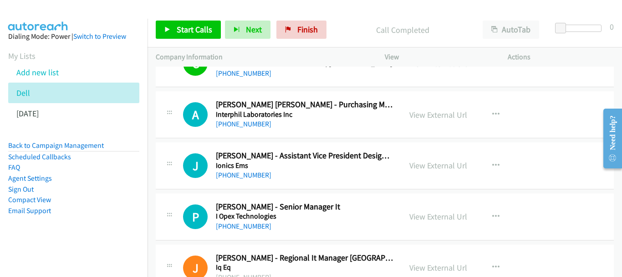
scroll to position [8533, 0]
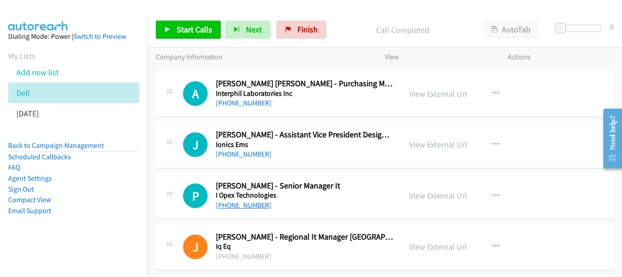
click at [233, 205] on link "+63 917 811 8758" at bounding box center [244, 204] width 56 height 9
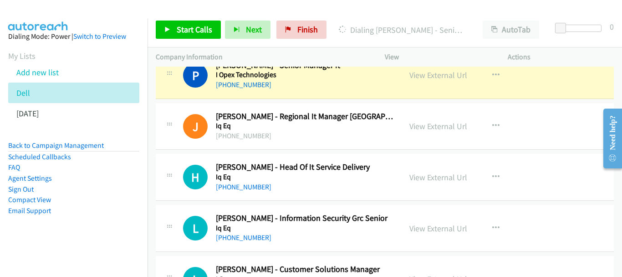
scroll to position [8670, 0]
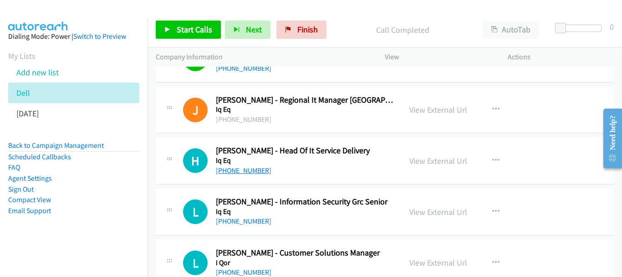
click at [232, 171] on link "+63 919 078 2677" at bounding box center [244, 170] width 56 height 9
click at [221, 222] on link "+63 919 089 7968" at bounding box center [244, 220] width 56 height 9
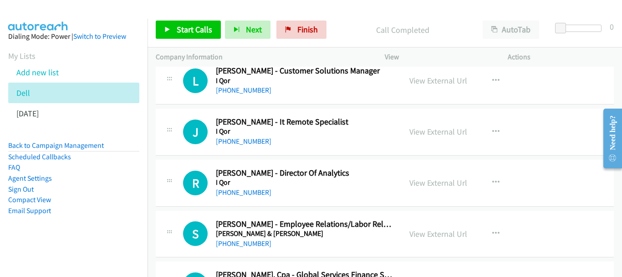
scroll to position [8852, 0]
click at [247, 193] on link "+63 920 974 7143" at bounding box center [244, 191] width 56 height 9
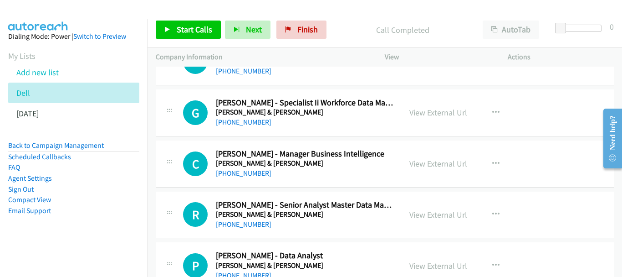
scroll to position [9171, 0]
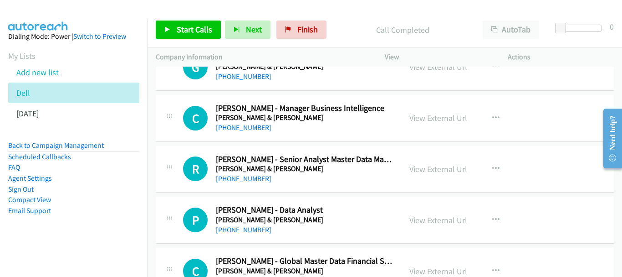
click at [244, 230] on link "+63 977 814 0401" at bounding box center [244, 229] width 56 height 9
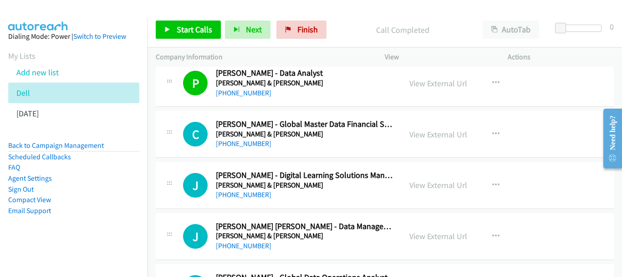
scroll to position [9353, 0]
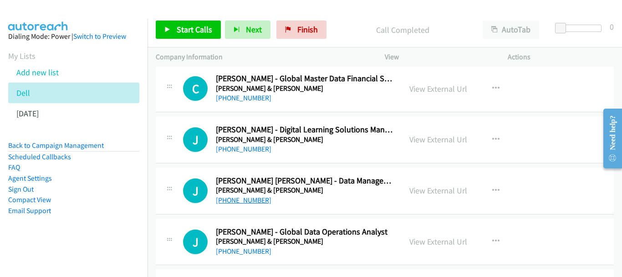
click at [253, 200] on link "+63 915 236 6512" at bounding box center [244, 199] width 56 height 9
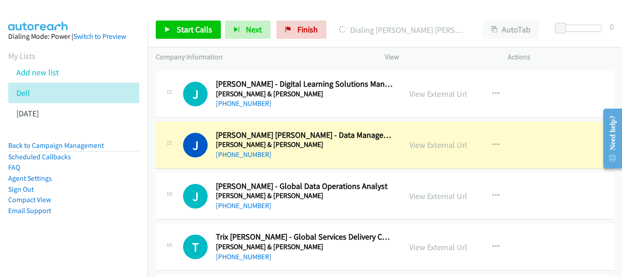
scroll to position [9445, 0]
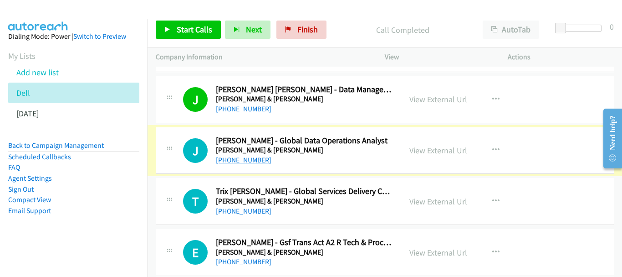
click at [246, 156] on link "+63 917 798 3672" at bounding box center [244, 159] width 56 height 9
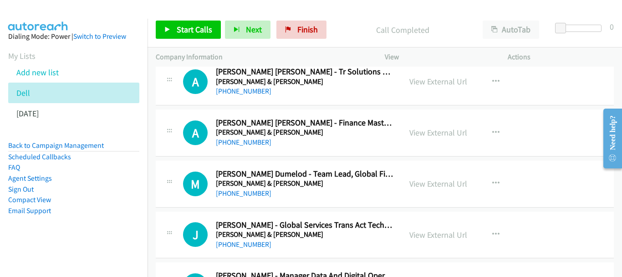
scroll to position [9718, 0]
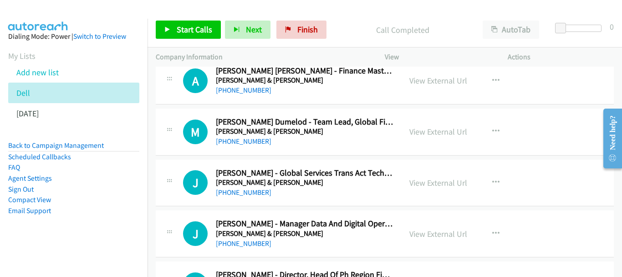
click at [257, 238] on div "+63 917 515 1406" at bounding box center [304, 243] width 177 height 11
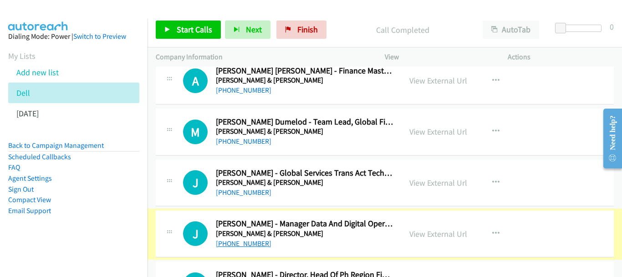
click at [253, 246] on link "+63 917 515 1406" at bounding box center [244, 243] width 56 height 9
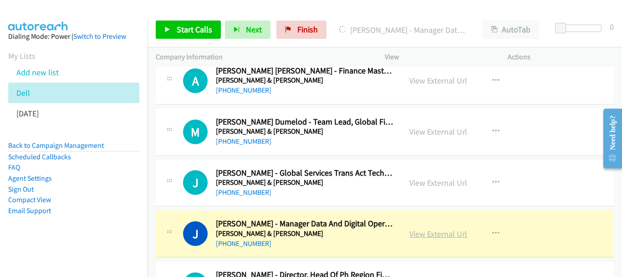
click at [458, 232] on link "View External Url" at bounding box center [439, 233] width 58 height 10
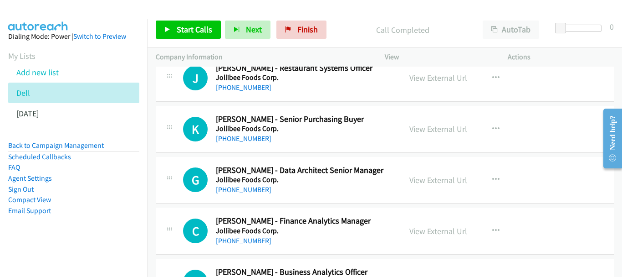
scroll to position [10811, 0]
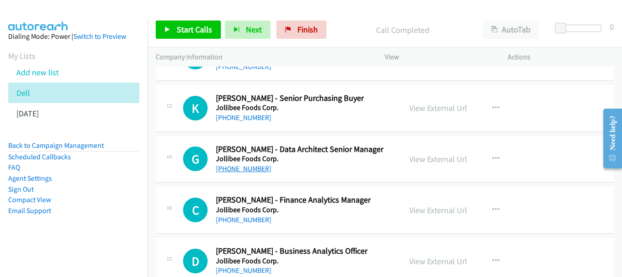
click at [256, 166] on link "+63 917 588 3700" at bounding box center [244, 168] width 56 height 9
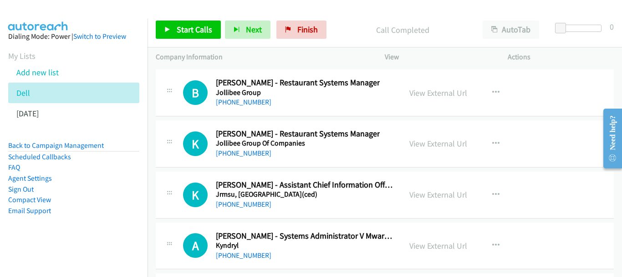
scroll to position [11540, 0]
click at [260, 209] on div "+63 999 222 1020" at bounding box center [304, 203] width 177 height 11
click at [260, 205] on link "+63 999 222 1020" at bounding box center [244, 203] width 56 height 9
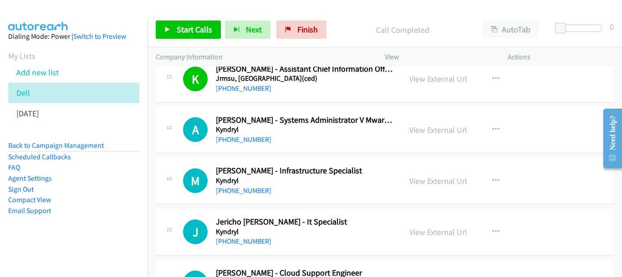
scroll to position [11677, 0]
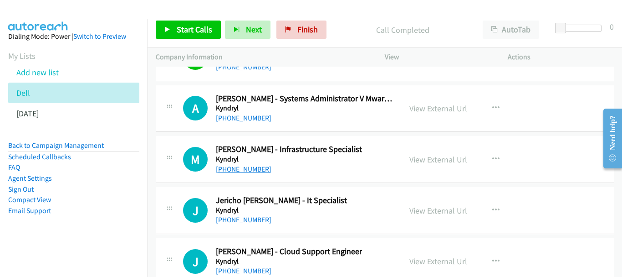
click at [264, 169] on link "+63 917 530 6782" at bounding box center [244, 168] width 56 height 9
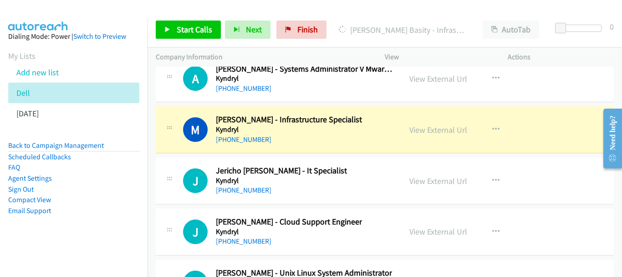
scroll to position [11722, 0]
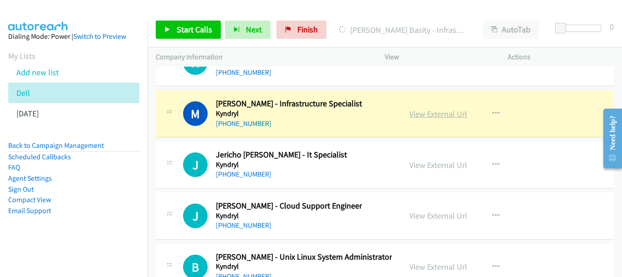
click at [458, 114] on link "View External Url" at bounding box center [439, 113] width 58 height 10
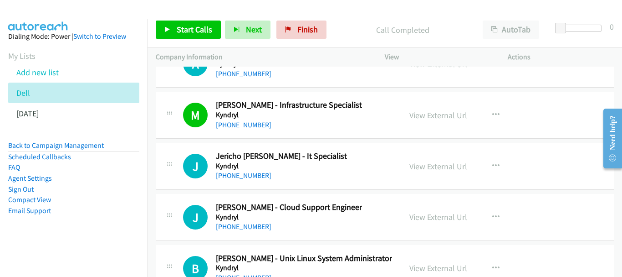
scroll to position [11677, 0]
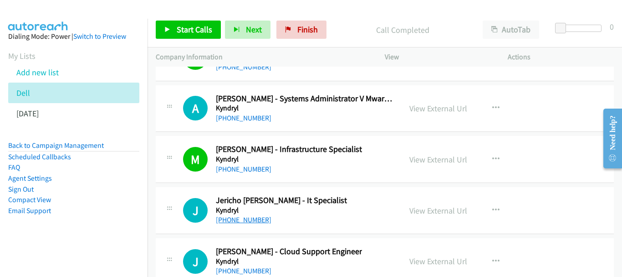
click at [242, 220] on link "+63 956 731 6457" at bounding box center [244, 219] width 56 height 9
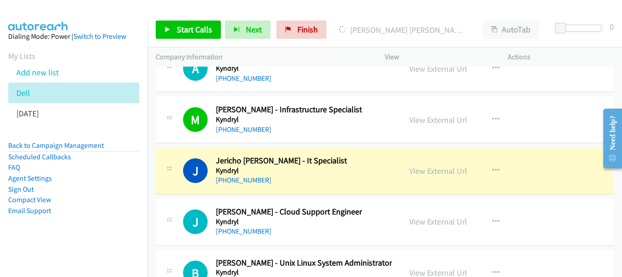
scroll to position [11768, 0]
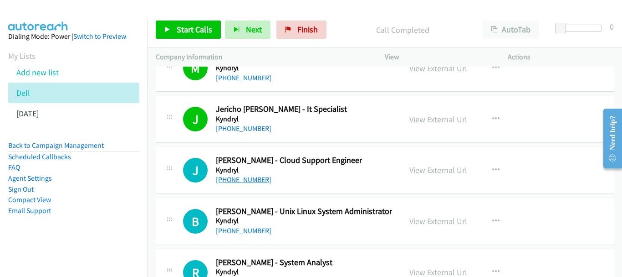
click at [225, 178] on link "+63 927 571 9409" at bounding box center [244, 179] width 56 height 9
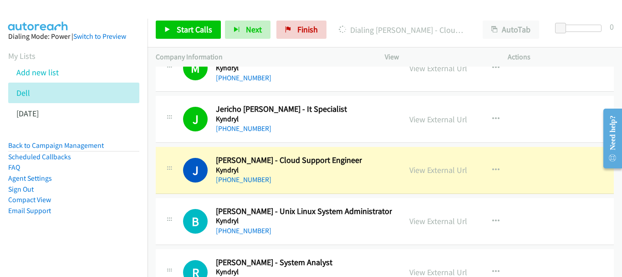
scroll to position [11722, 0]
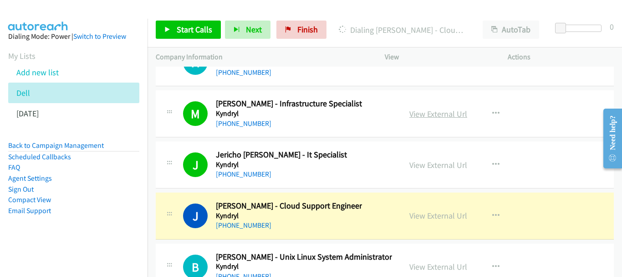
click at [430, 112] on link "View External Url" at bounding box center [439, 113] width 58 height 10
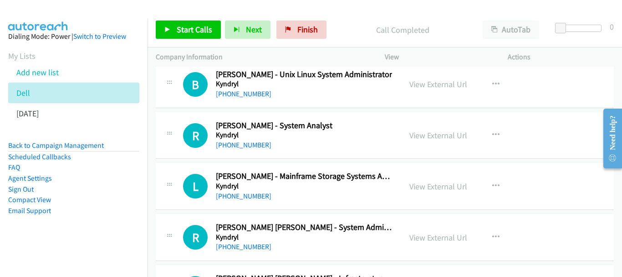
scroll to position [11995, 0]
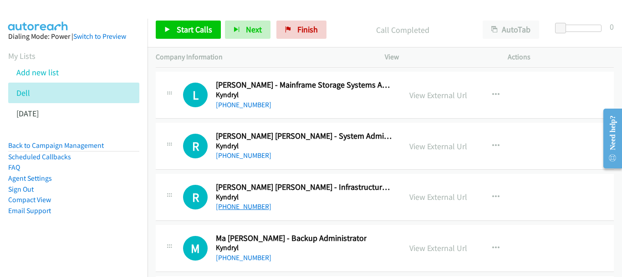
click at [251, 207] on link "+63 922 882 8372" at bounding box center [244, 206] width 56 height 9
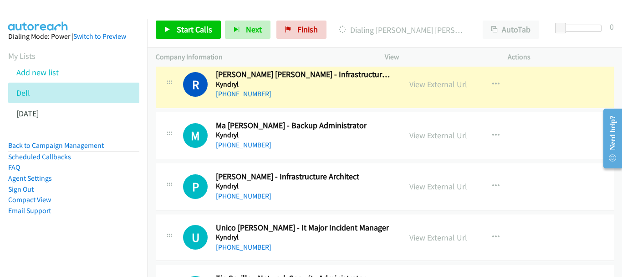
scroll to position [12076, 0]
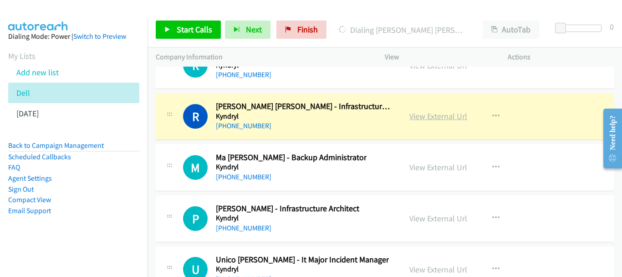
click at [444, 116] on link "View External Url" at bounding box center [439, 116] width 58 height 10
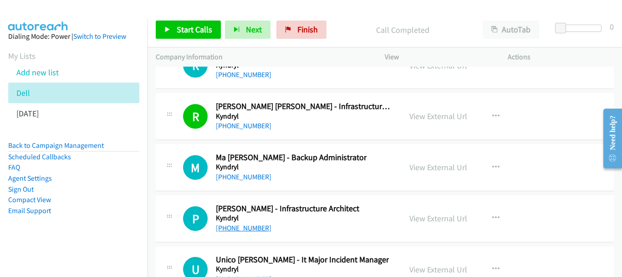
click at [244, 224] on link "+63 920 918 2656" at bounding box center [244, 227] width 56 height 9
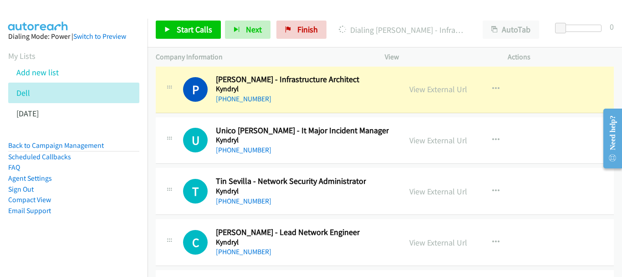
scroll to position [12122, 0]
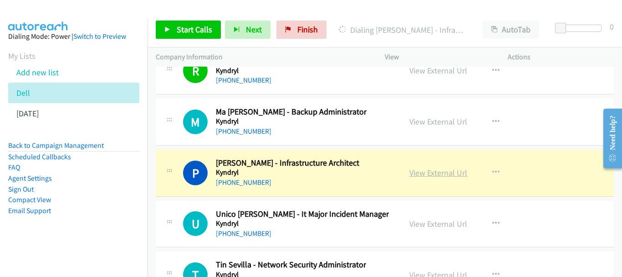
click at [436, 171] on link "View External Url" at bounding box center [439, 172] width 58 height 10
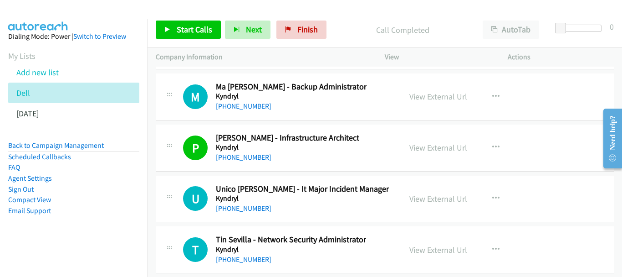
scroll to position [12167, 0]
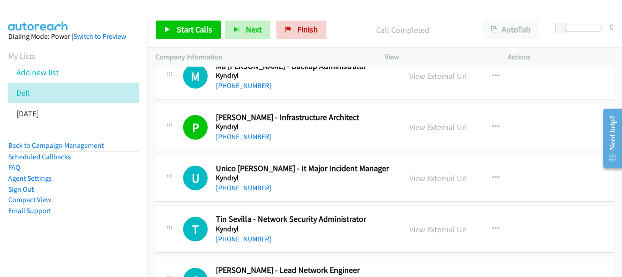
click at [262, 192] on div "+63 905 730 1124" at bounding box center [302, 187] width 173 height 11
click at [259, 188] on link "+63 905 730 1124" at bounding box center [244, 187] width 56 height 9
click at [248, 237] on link "+63 928 700 9090" at bounding box center [244, 238] width 56 height 9
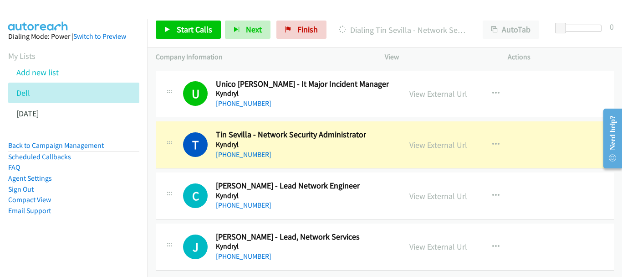
scroll to position [12258, 0]
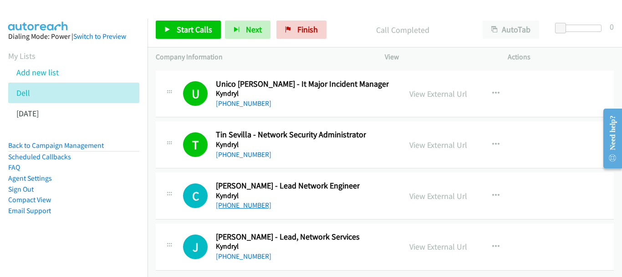
click at [238, 200] on link "+63 917 511 2908" at bounding box center [244, 204] width 56 height 9
click at [233, 253] on link "+63 917 851 3352" at bounding box center [244, 255] width 56 height 9
click at [259, 251] on link "+63 917 851 3352" at bounding box center [244, 255] width 56 height 9
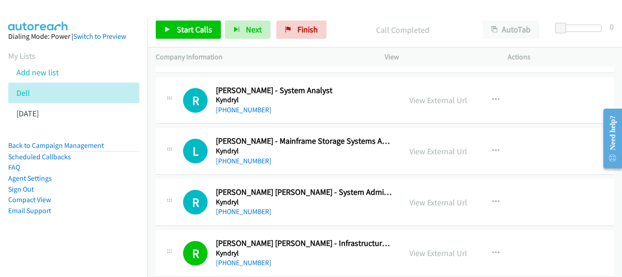
scroll to position [11894, 0]
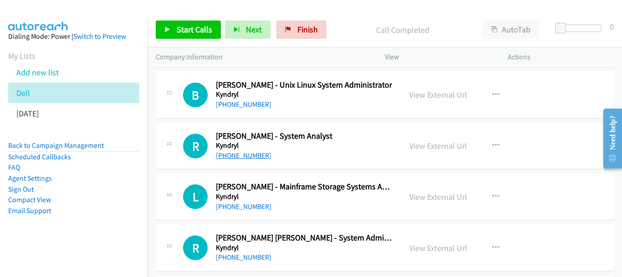
click at [260, 154] on link "+63 917 183 7714" at bounding box center [244, 155] width 56 height 9
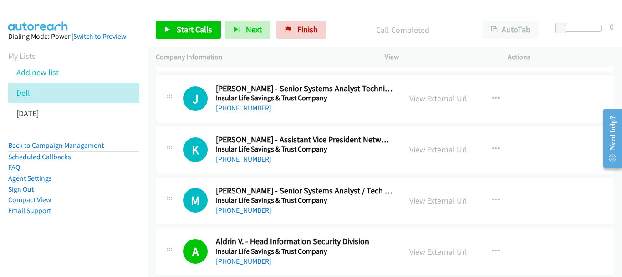
scroll to position [8067, 0]
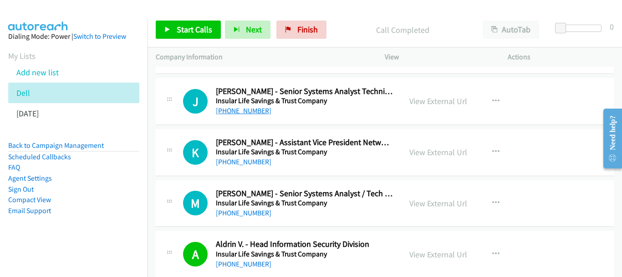
click at [255, 113] on link "+63 905 677 4631" at bounding box center [244, 110] width 56 height 9
click at [441, 151] on link "View External Url" at bounding box center [439, 152] width 58 height 10
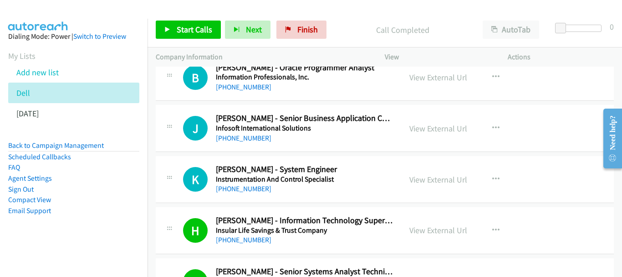
scroll to position [7885, 0]
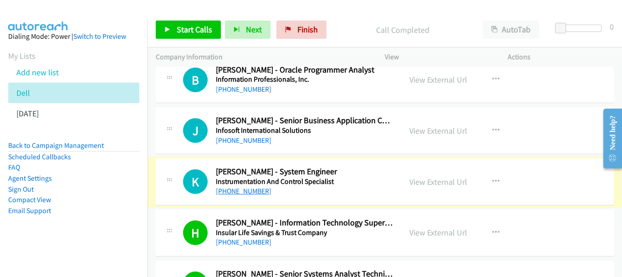
click at [253, 191] on link "+63 917 115 4757" at bounding box center [244, 190] width 56 height 9
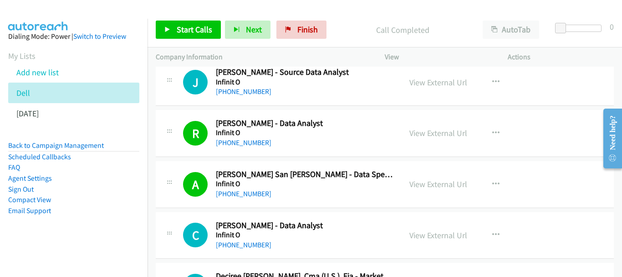
scroll to position [7521, 0]
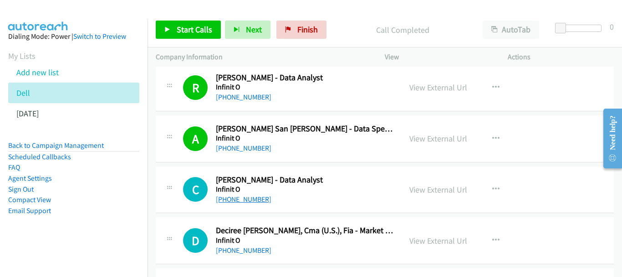
click at [254, 200] on link "+63 926 084 2652" at bounding box center [244, 199] width 56 height 9
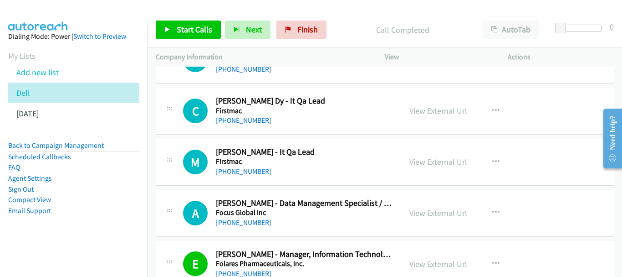
scroll to position [5516, 0]
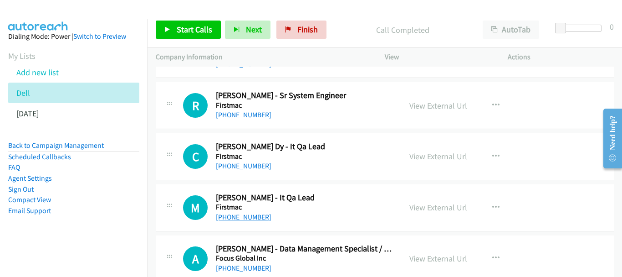
click at [263, 212] on link "+63 956 501 8747" at bounding box center [244, 216] width 56 height 9
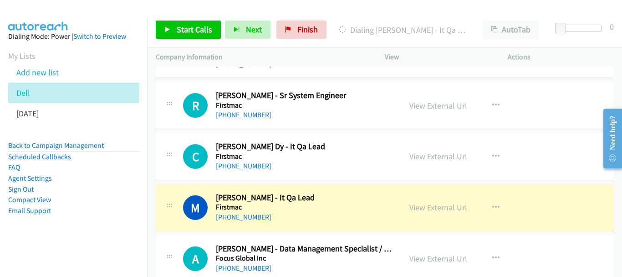
click at [450, 204] on link "View External Url" at bounding box center [439, 207] width 58 height 10
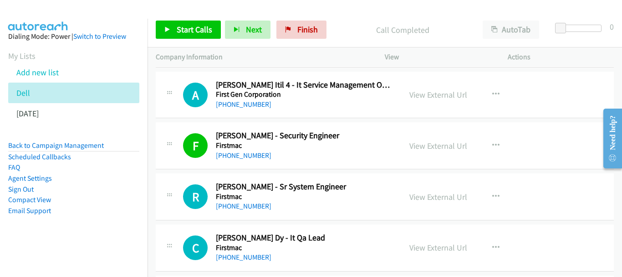
scroll to position [5471, 0]
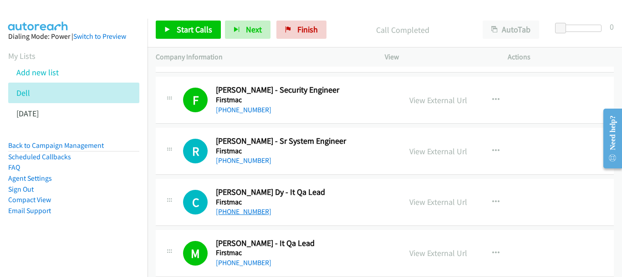
click at [246, 207] on link "+63 977 174 4054" at bounding box center [244, 211] width 56 height 9
click at [244, 213] on link "+63 977 174 4054" at bounding box center [244, 211] width 56 height 9
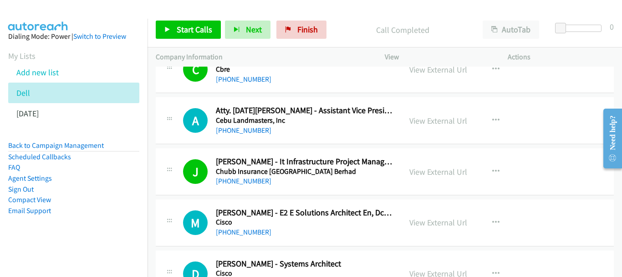
scroll to position [3284, 0]
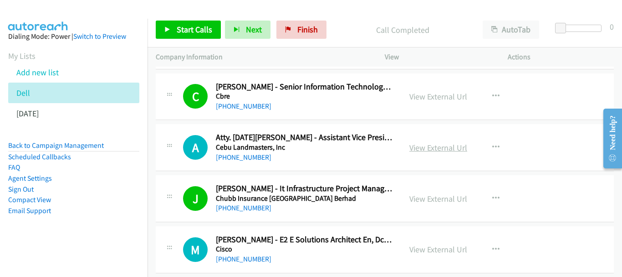
click at [425, 149] on link "View External Url" at bounding box center [439, 147] width 58 height 10
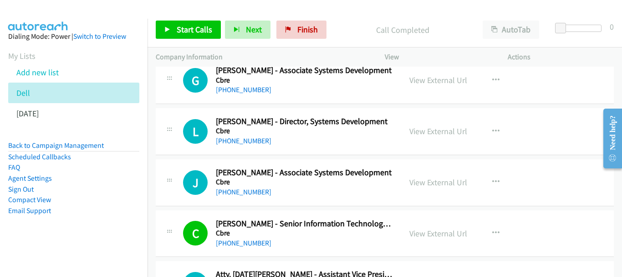
scroll to position [3102, 0]
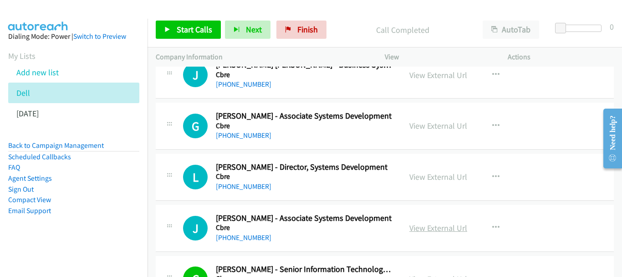
click at [438, 227] on link "View External Url" at bounding box center [439, 227] width 58 height 10
click at [263, 239] on link "+63 917 125 8104" at bounding box center [244, 237] width 56 height 9
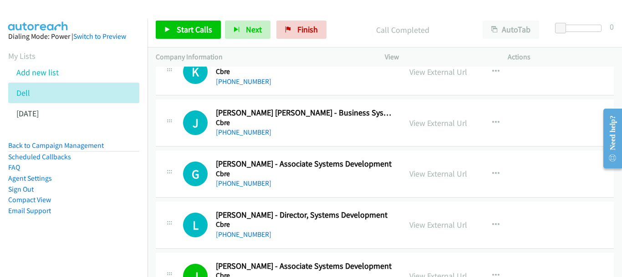
scroll to position [3057, 0]
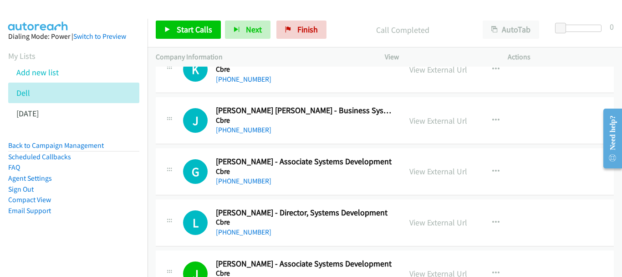
click at [252, 226] on h5 "Cbre" at bounding box center [304, 221] width 177 height 9
click at [252, 231] on link "+63 999 887 7715" at bounding box center [244, 231] width 56 height 9
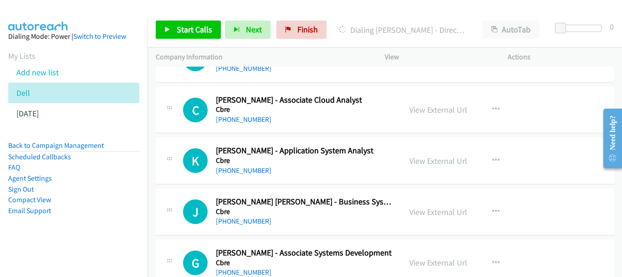
scroll to position [3011, 0]
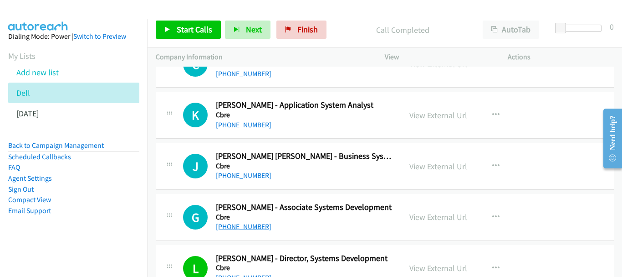
click at [246, 226] on link "+63 916 133 7690" at bounding box center [244, 226] width 56 height 9
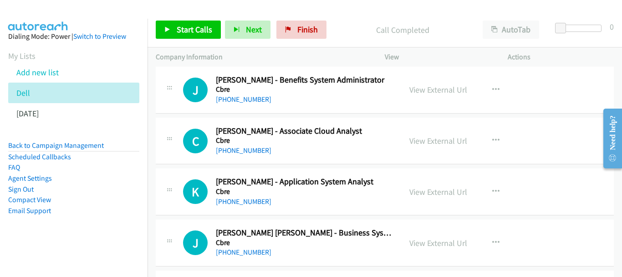
scroll to position [2920, 0]
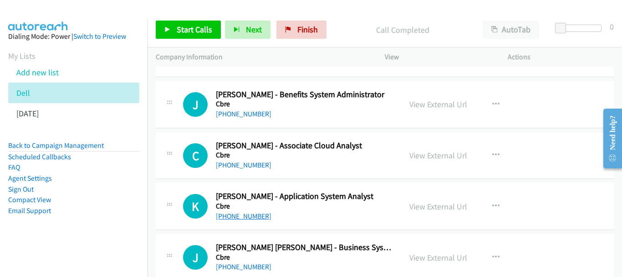
click at [260, 212] on link "+63 917 565 0709" at bounding box center [244, 215] width 56 height 9
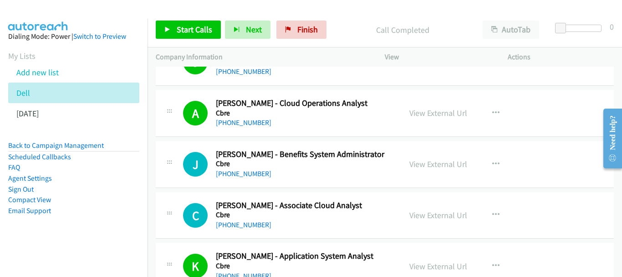
scroll to position [2874, 0]
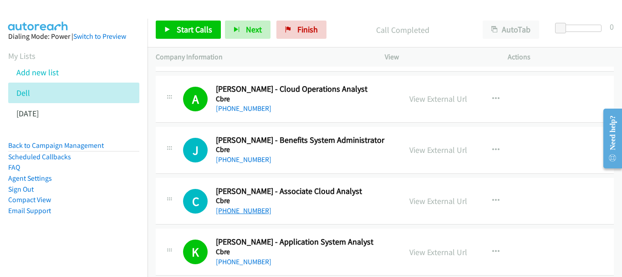
click at [261, 211] on link "+63 960 691 9713" at bounding box center [244, 210] width 56 height 9
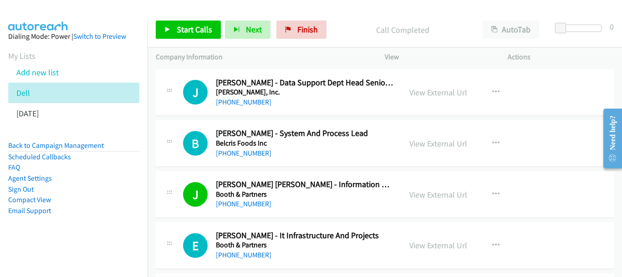
scroll to position [2419, 0]
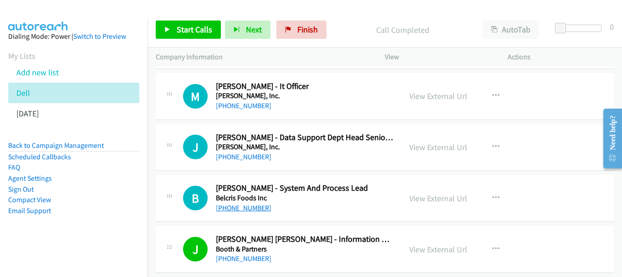
click at [261, 211] on link "+63 927 746 4367" at bounding box center [244, 207] width 56 height 9
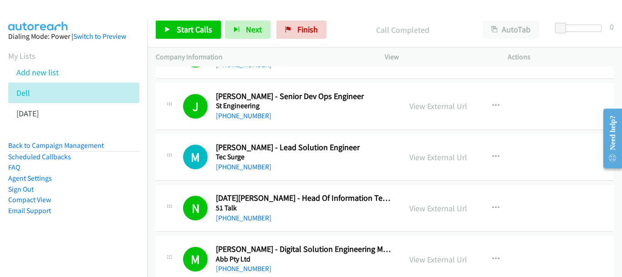
scroll to position [733, 0]
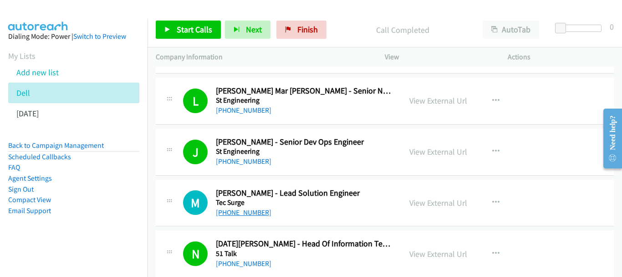
click at [256, 214] on link "+63 927 435 5560" at bounding box center [244, 212] width 56 height 9
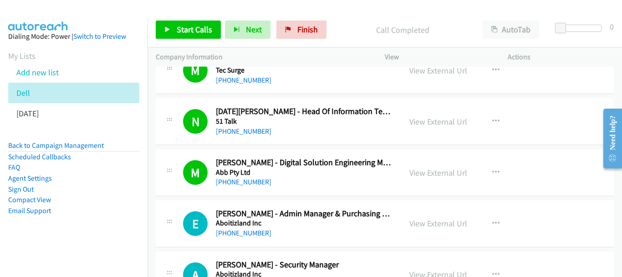
scroll to position [12258, 0]
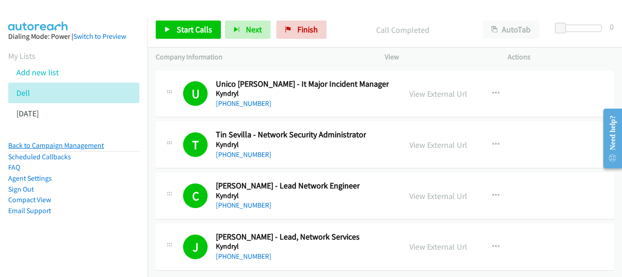
click at [93, 147] on link "Back to Campaign Management" at bounding box center [56, 145] width 96 height 9
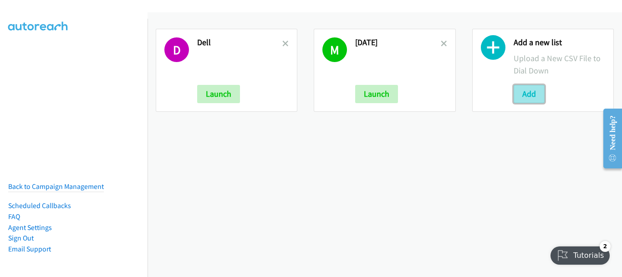
click at [516, 86] on button "Add" at bounding box center [529, 94] width 31 height 18
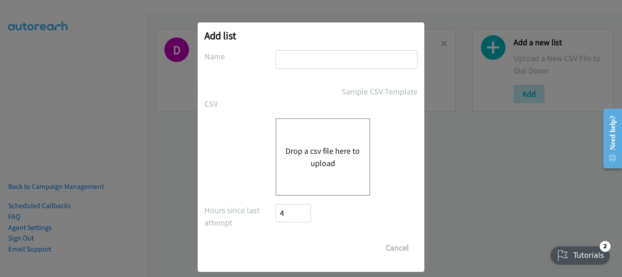
click at [360, 61] on input "text" at bounding box center [347, 59] width 142 height 19
type input "Dell SG"
click at [325, 153] on button "Drop a csv file here to upload" at bounding box center [323, 156] width 75 height 25
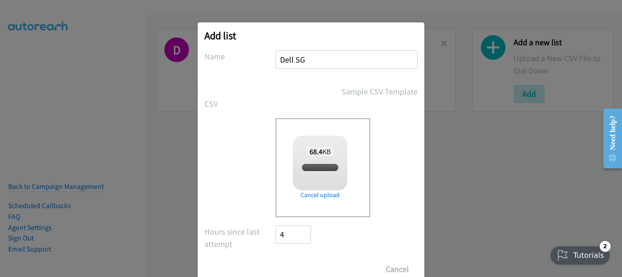
checkbox input "true"
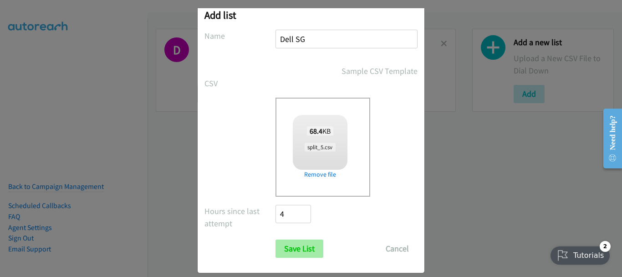
scroll to position [31, 0]
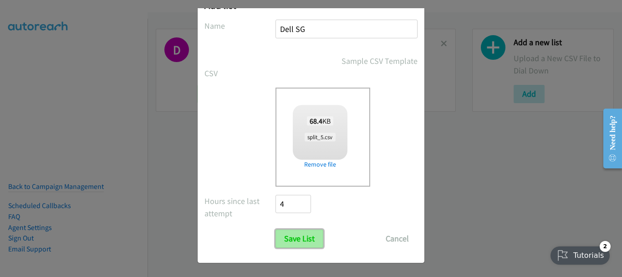
click at [287, 240] on input "Save List" at bounding box center [300, 238] width 48 height 18
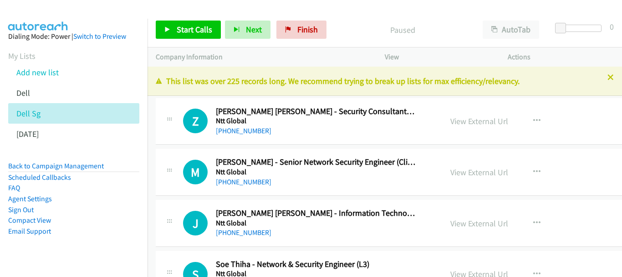
scroll to position [17403, 0]
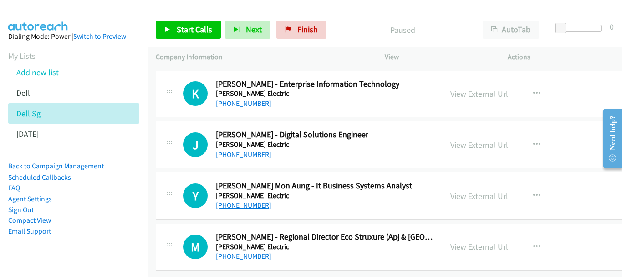
click at [257, 200] on link "[PHONE_NUMBER]" at bounding box center [244, 204] width 56 height 9
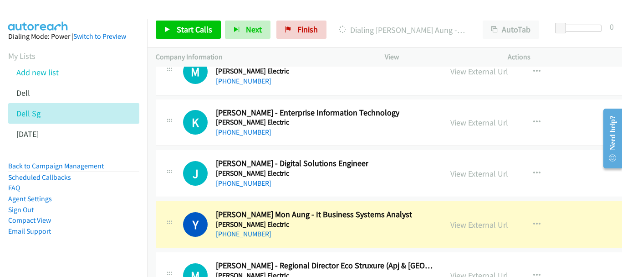
scroll to position [17312, 0]
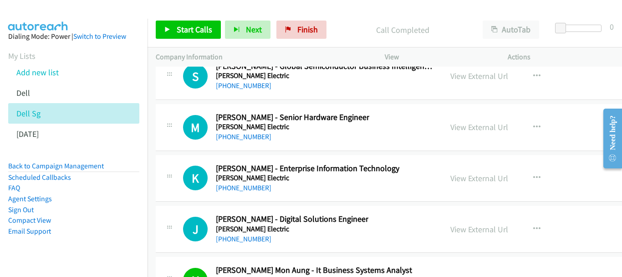
click at [240, 243] on div "[PHONE_NUMBER]" at bounding box center [292, 238] width 153 height 11
click at [240, 241] on link "[PHONE_NUMBER]" at bounding box center [244, 238] width 56 height 9
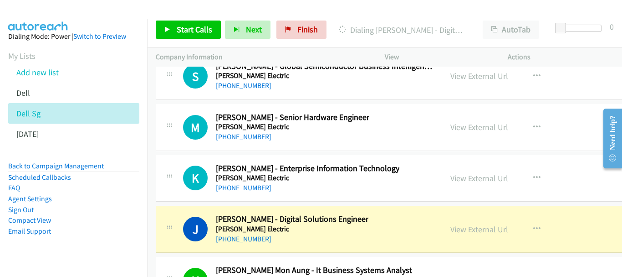
click at [250, 190] on link "[PHONE_NUMBER]" at bounding box center [244, 187] width 56 height 9
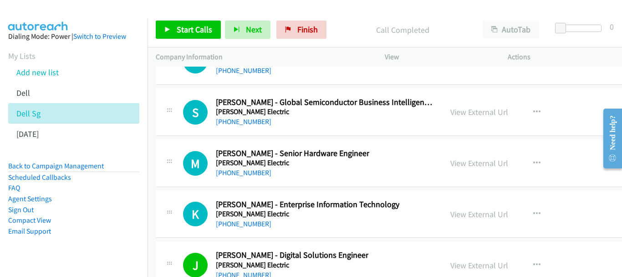
scroll to position [17266, 0]
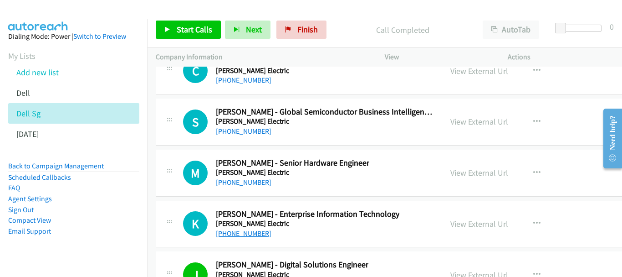
click at [245, 231] on link "[PHONE_NUMBER]" at bounding box center [244, 233] width 56 height 9
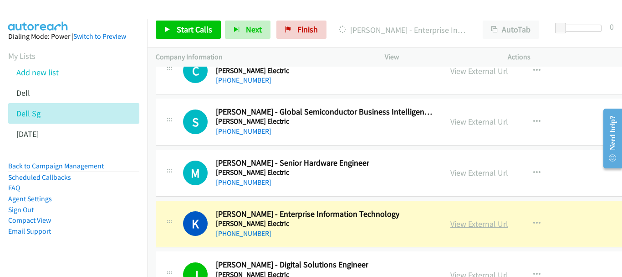
click at [465, 225] on link "View External Url" at bounding box center [480, 223] width 58 height 10
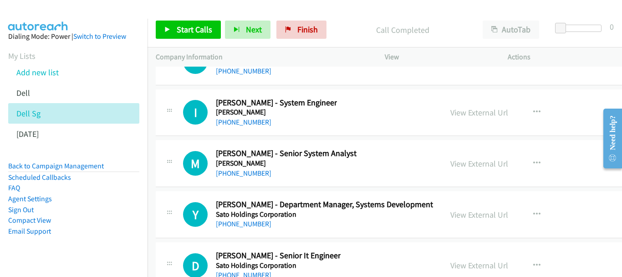
scroll to position [16583, 0]
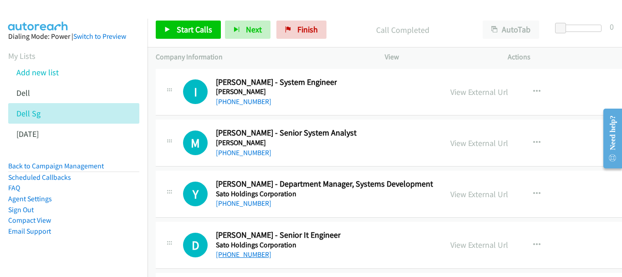
click at [243, 256] on link "[PHONE_NUMBER]" at bounding box center [244, 254] width 56 height 9
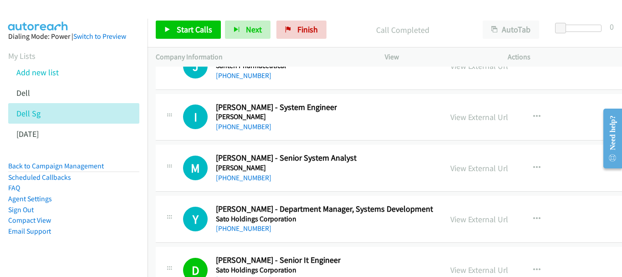
scroll to position [16537, 0]
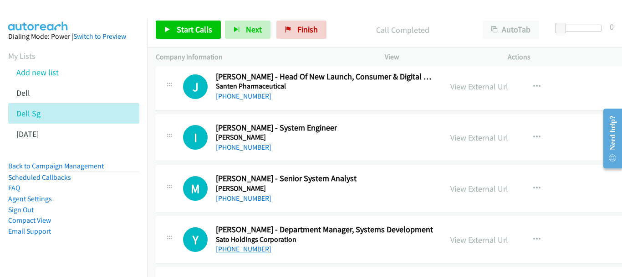
click at [242, 249] on link "[PHONE_NUMBER]" at bounding box center [244, 248] width 56 height 9
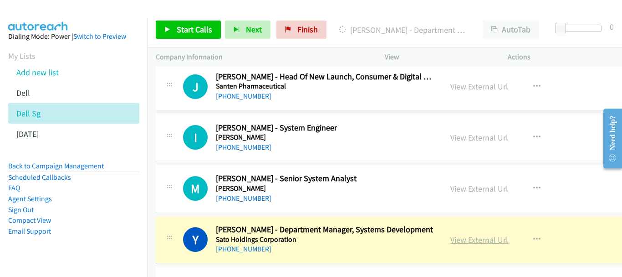
click at [481, 240] on link "View External Url" at bounding box center [480, 239] width 58 height 10
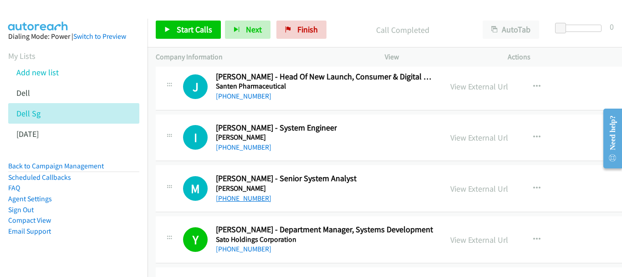
click at [245, 196] on link "[PHONE_NUMBER]" at bounding box center [244, 198] width 56 height 9
click at [238, 199] on link "[PHONE_NUMBER]" at bounding box center [244, 198] width 56 height 9
click at [249, 195] on link "[PHONE_NUMBER]" at bounding box center [244, 198] width 56 height 9
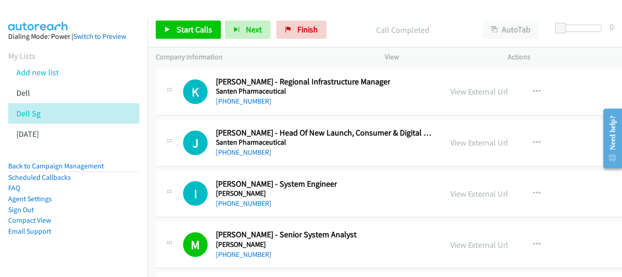
scroll to position [16446, 0]
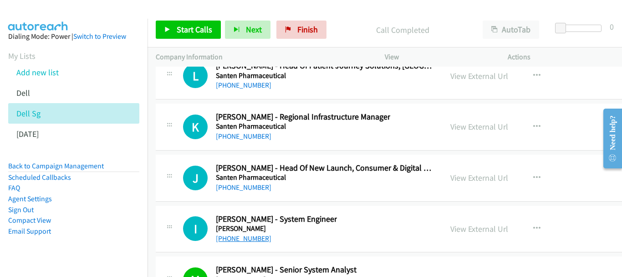
click at [241, 237] on link "[PHONE_NUMBER]" at bounding box center [244, 238] width 56 height 9
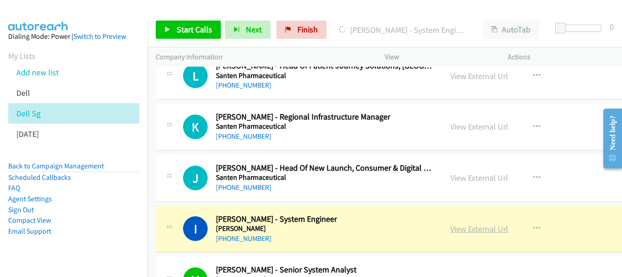
click at [462, 227] on link "View External Url" at bounding box center [480, 228] width 58 height 10
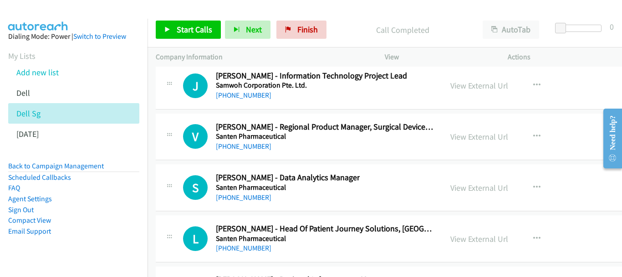
scroll to position [16264, 0]
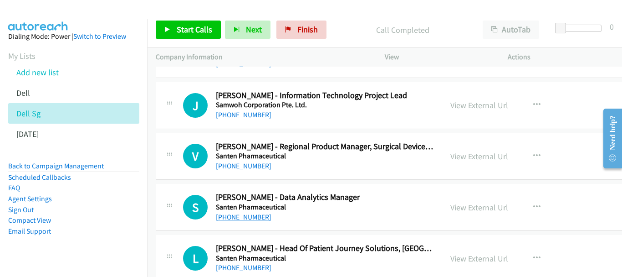
click at [236, 215] on link "[PHONE_NUMBER]" at bounding box center [244, 216] width 56 height 9
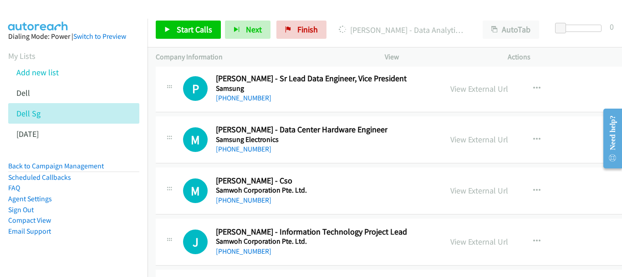
scroll to position [16127, 0]
click at [255, 250] on link "[PHONE_NUMBER]" at bounding box center [244, 251] width 56 height 9
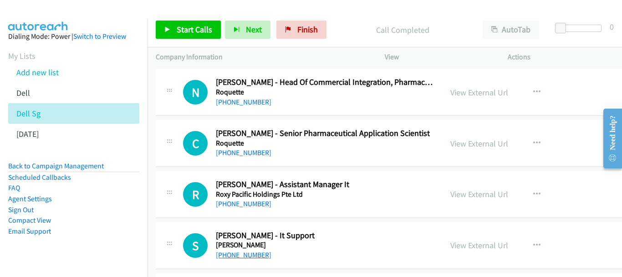
scroll to position [14988, 0]
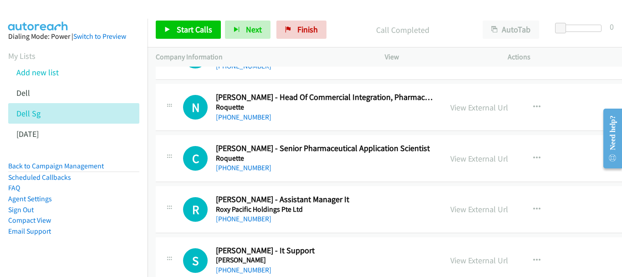
click at [253, 225] on div "R Callback Scheduled [PERSON_NAME] - Assistant Manager It Roxy Pacific Holdings…" at bounding box center [426, 209] width 540 height 47
click at [252, 221] on link "[PHONE_NUMBER]" at bounding box center [244, 218] width 56 height 9
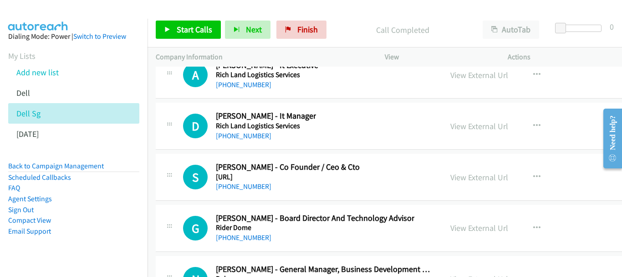
scroll to position [14624, 0]
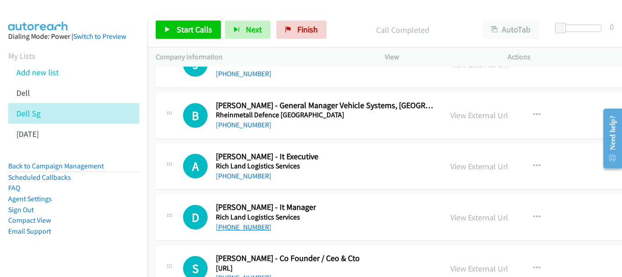
click at [246, 228] on link "[PHONE_NUMBER]" at bounding box center [244, 226] width 56 height 9
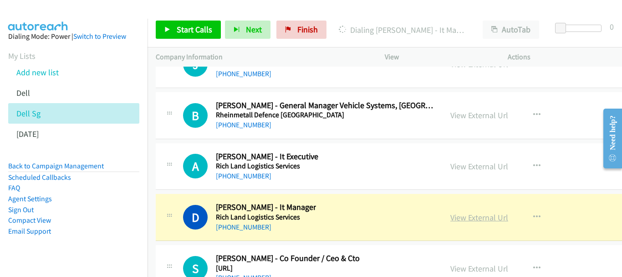
click at [478, 221] on link "View External Url" at bounding box center [480, 217] width 58 height 10
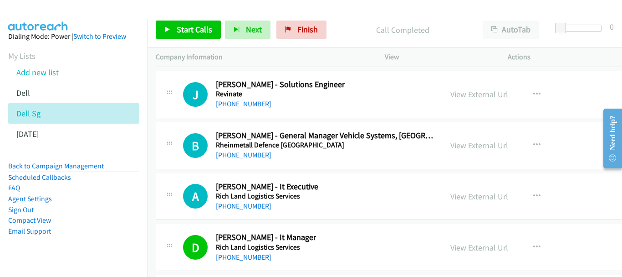
scroll to position [14578, 0]
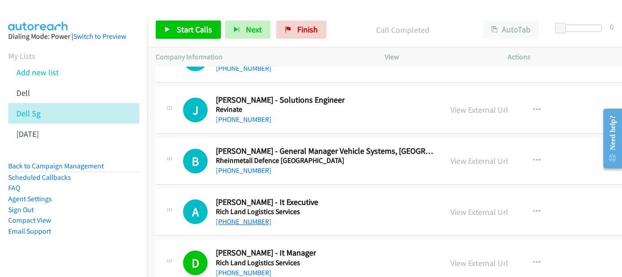
click at [249, 223] on link "[PHONE_NUMBER]" at bounding box center [244, 221] width 56 height 9
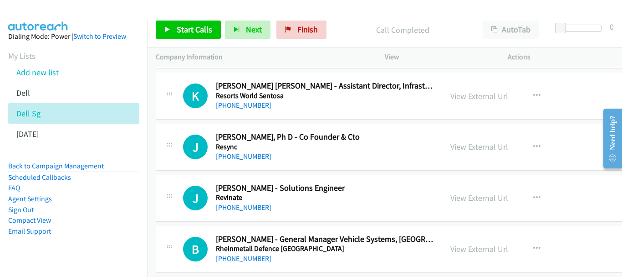
scroll to position [14487, 0]
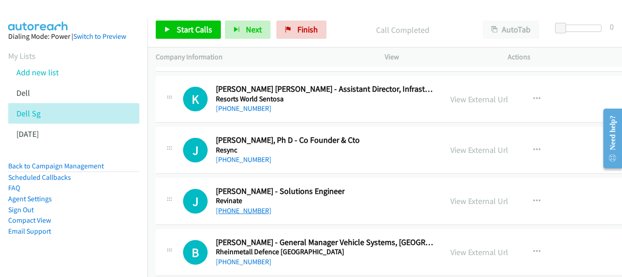
click at [240, 212] on link "[PHONE_NUMBER]" at bounding box center [244, 210] width 56 height 9
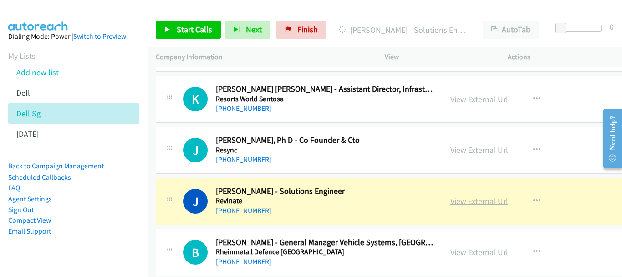
click at [464, 204] on link "View External Url" at bounding box center [480, 200] width 58 height 10
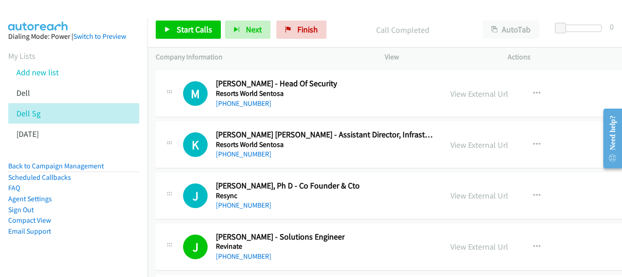
scroll to position [14396, 0]
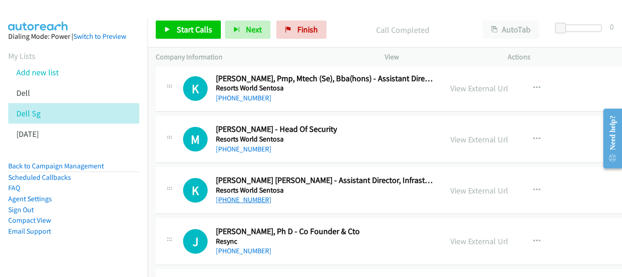
click at [248, 200] on link "[PHONE_NUMBER]" at bounding box center [244, 199] width 56 height 9
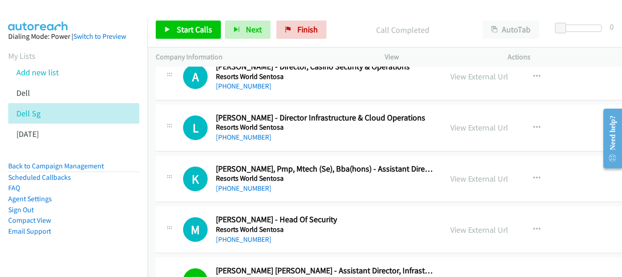
scroll to position [14259, 0]
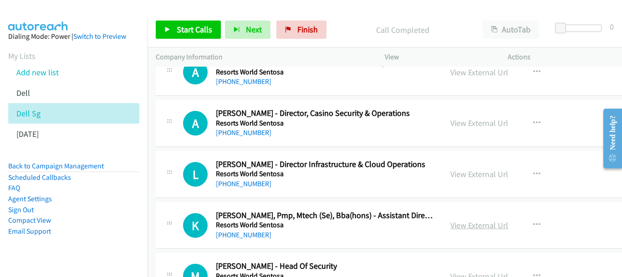
click at [461, 230] on link "View External Url" at bounding box center [480, 225] width 58 height 10
click at [245, 237] on link "[PHONE_NUMBER]" at bounding box center [244, 234] width 56 height 9
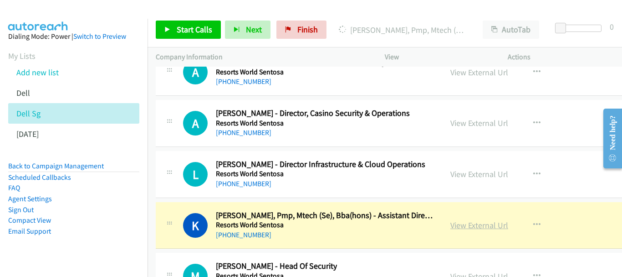
click at [462, 225] on link "View External Url" at bounding box center [480, 225] width 58 height 10
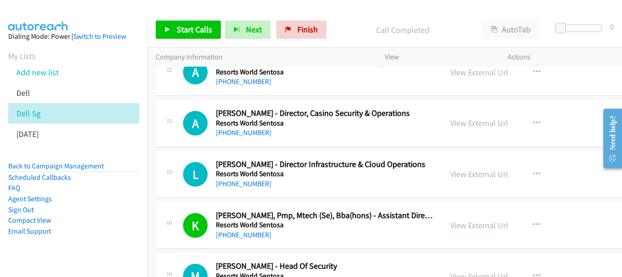
click at [245, 178] on h5 "Resorts World Sentosa" at bounding box center [321, 173] width 210 height 9
click at [246, 188] on div "[PHONE_NUMBER]" at bounding box center [321, 183] width 210 height 11
click at [225, 179] on div "[PHONE_NUMBER]" at bounding box center [321, 183] width 210 height 11
click at [227, 183] on link "[PHONE_NUMBER]" at bounding box center [244, 183] width 56 height 9
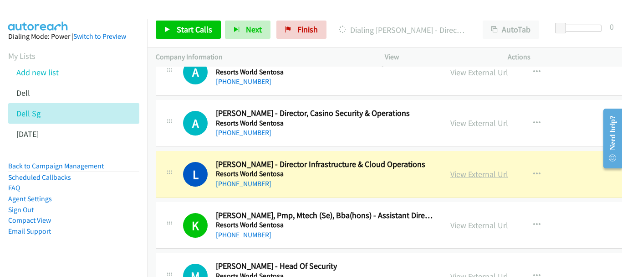
click at [460, 178] on link "View External Url" at bounding box center [480, 174] width 58 height 10
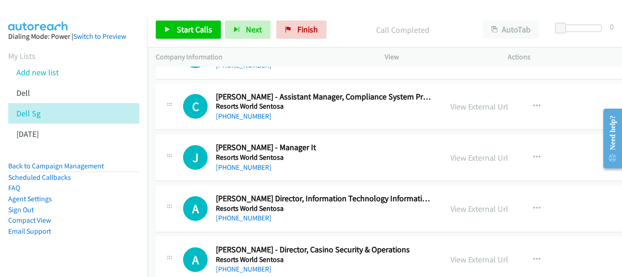
scroll to position [14123, 0]
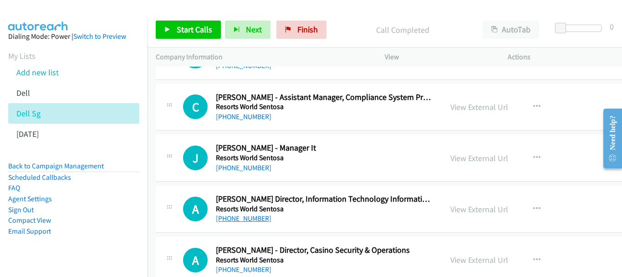
click at [246, 215] on link "[PHONE_NUMBER]" at bounding box center [244, 218] width 56 height 9
click at [251, 169] on link "[PHONE_NUMBER]" at bounding box center [244, 167] width 56 height 9
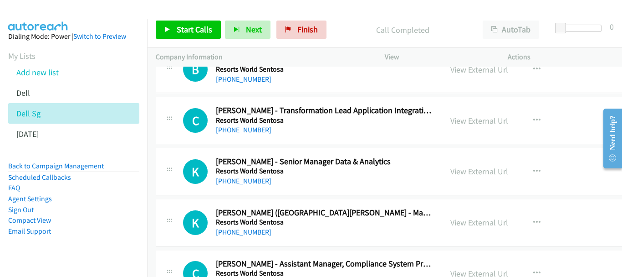
scroll to position [13941, 0]
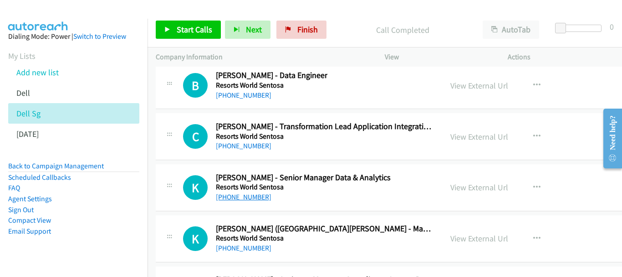
click at [249, 200] on link "[PHONE_NUMBER]" at bounding box center [244, 196] width 56 height 9
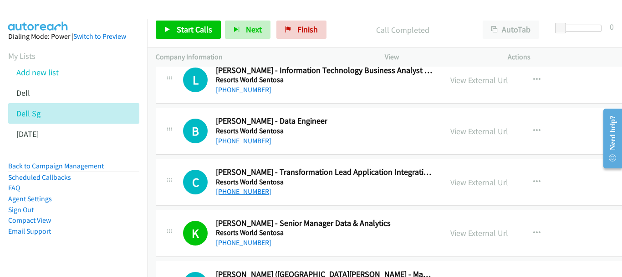
click at [254, 192] on link "[PHONE_NUMBER]" at bounding box center [244, 191] width 56 height 9
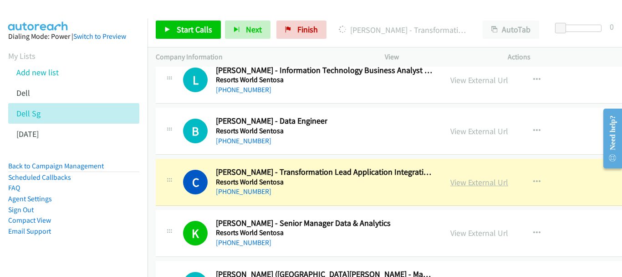
click at [486, 186] on link "View External Url" at bounding box center [480, 182] width 58 height 10
